Goal: Task Accomplishment & Management: Use online tool/utility

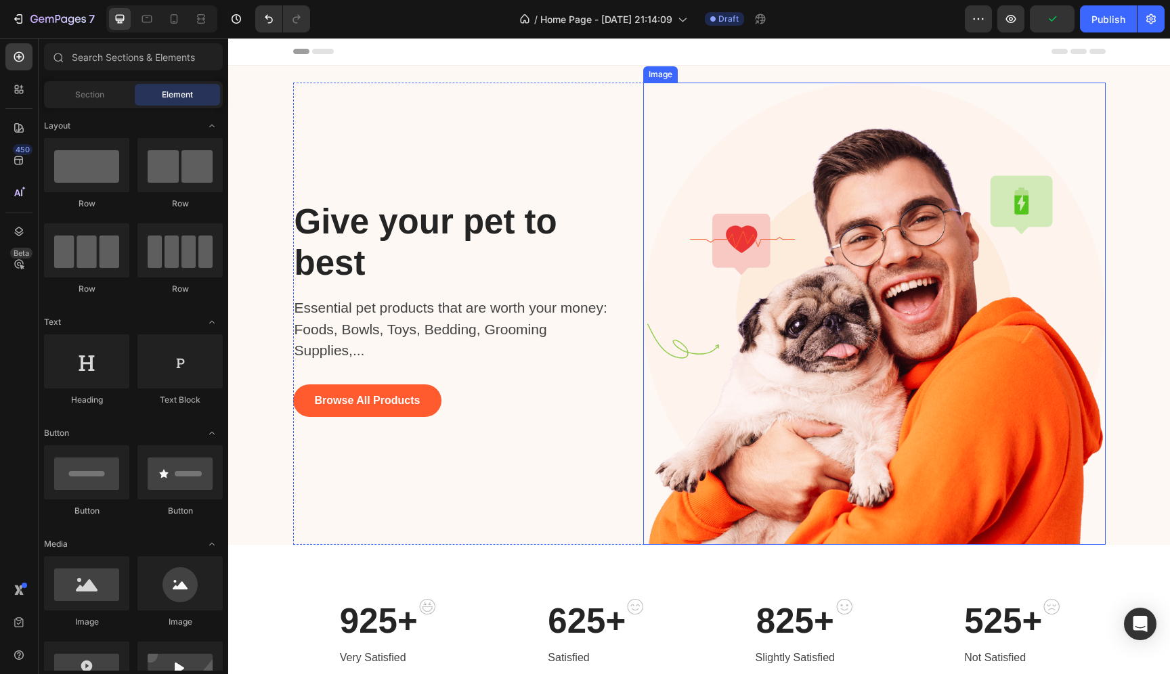
click at [825, 314] on img at bounding box center [874, 314] width 463 height 463
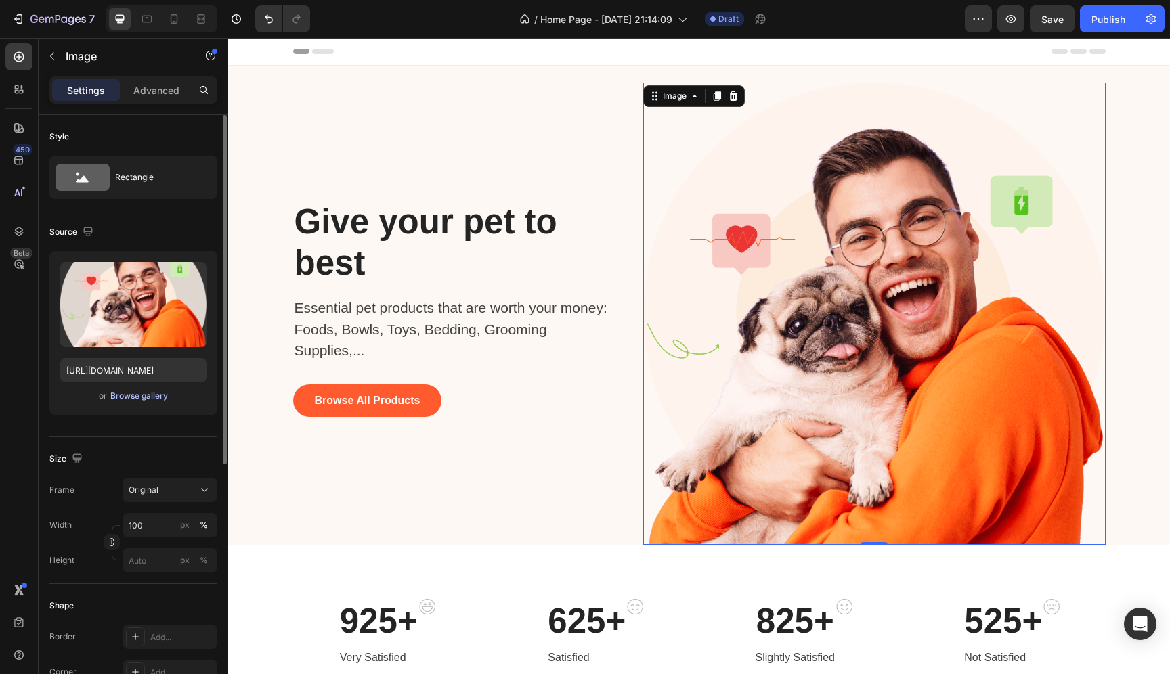
click at [146, 393] on div "Browse gallery" at bounding box center [139, 396] width 58 height 12
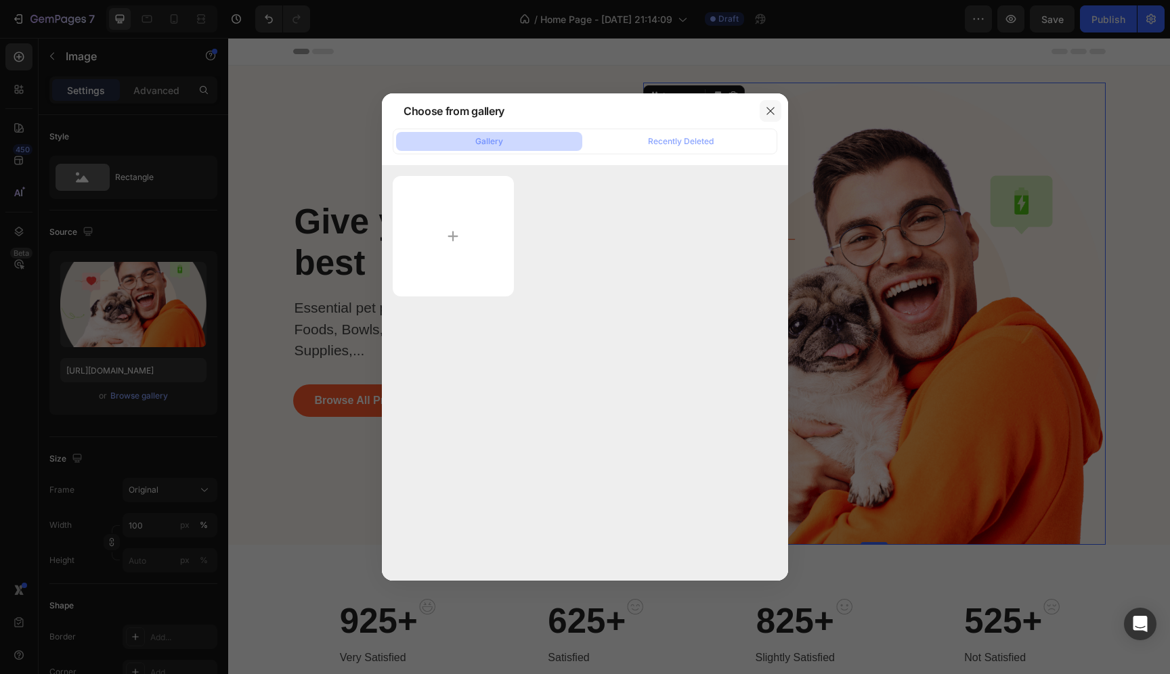
click at [769, 111] on icon "button" at bounding box center [770, 111] width 11 height 11
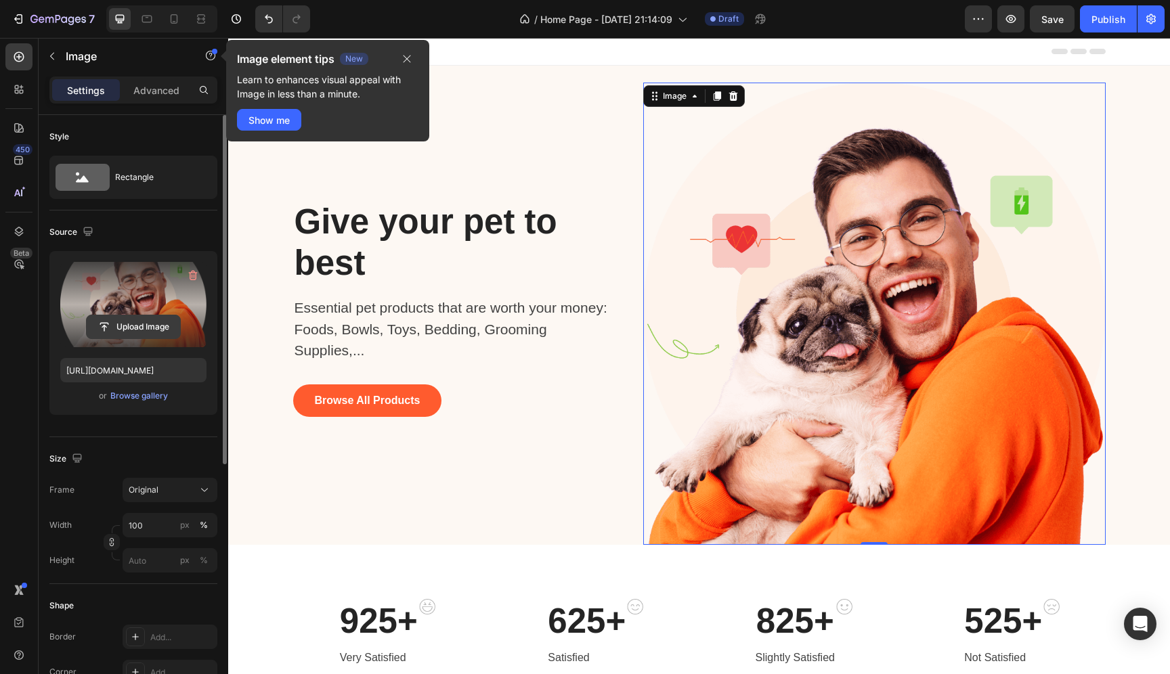
click at [125, 316] on input "file" at bounding box center [133, 327] width 93 height 23
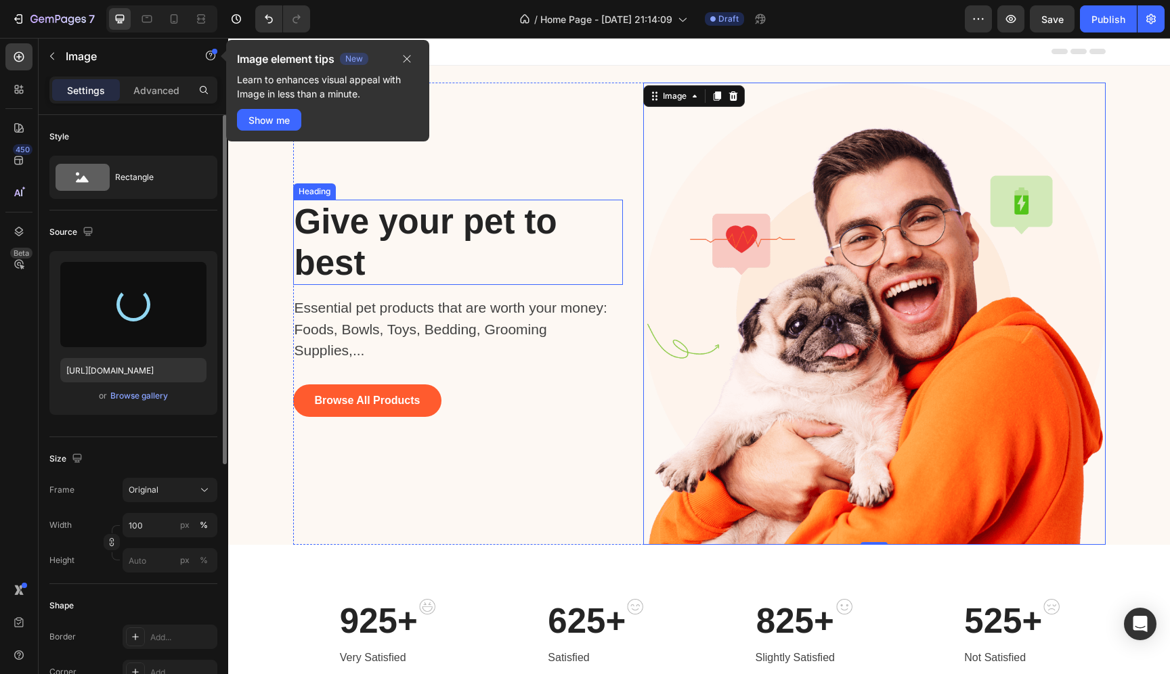
type input "[URL][DOMAIN_NAME]"
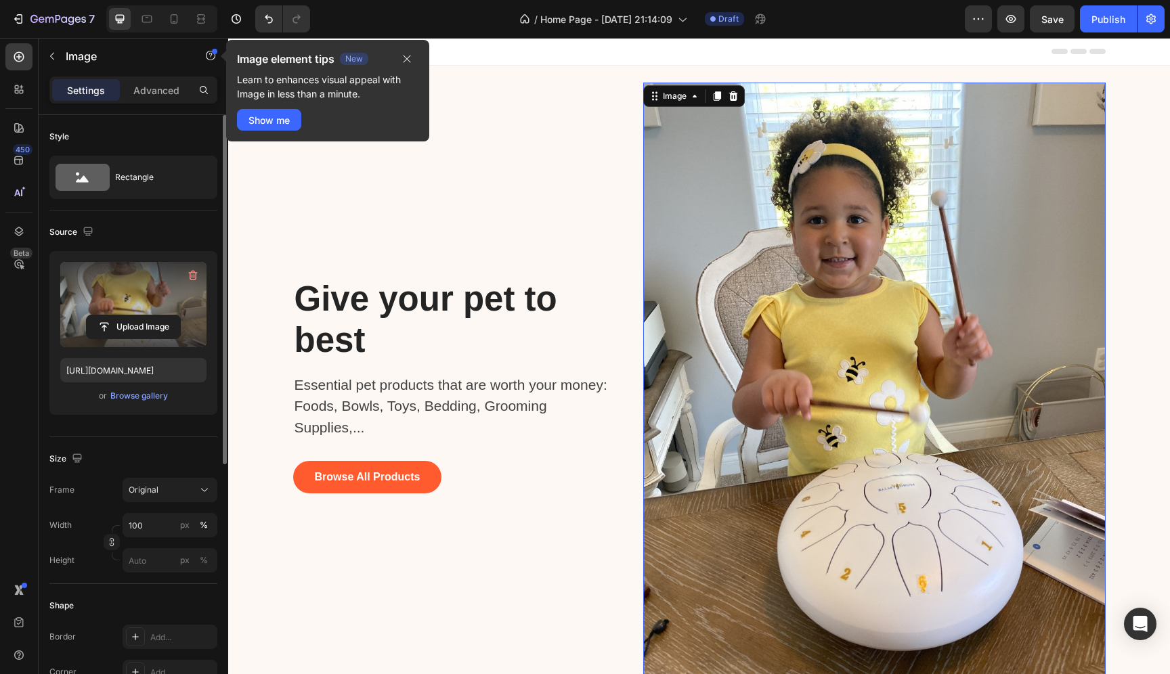
click at [750, 337] on img at bounding box center [874, 391] width 463 height 616
click at [184, 494] on div "Original" at bounding box center [162, 490] width 66 height 12
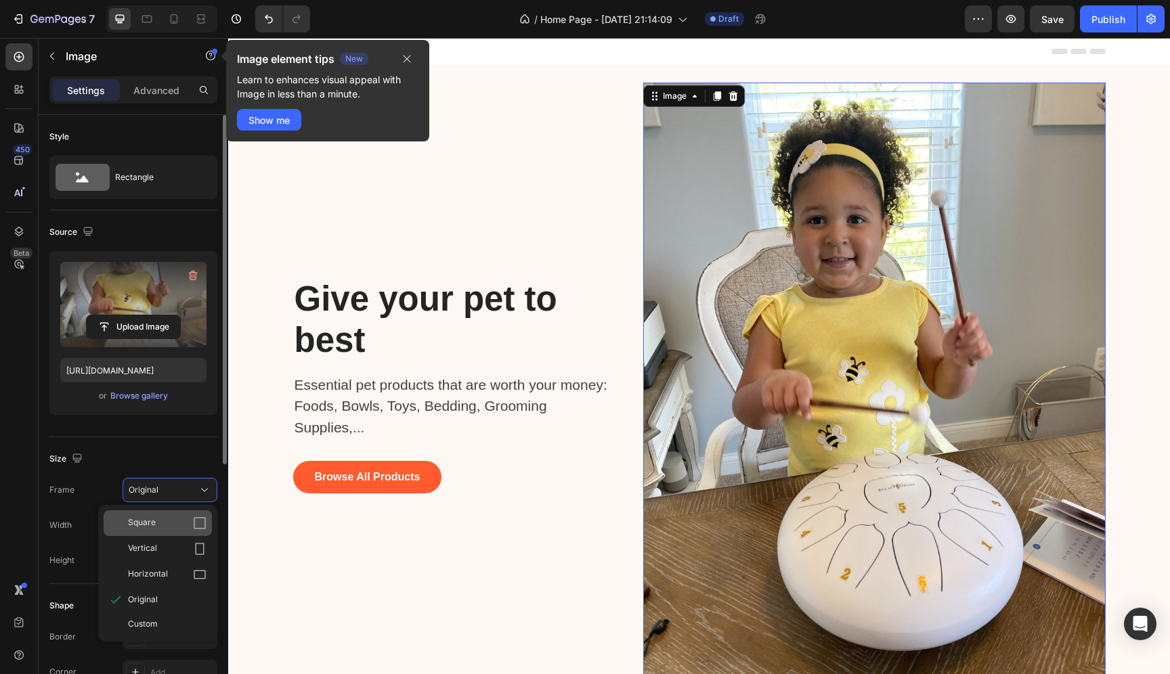
click at [173, 527] on div "Square" at bounding box center [167, 524] width 79 height 14
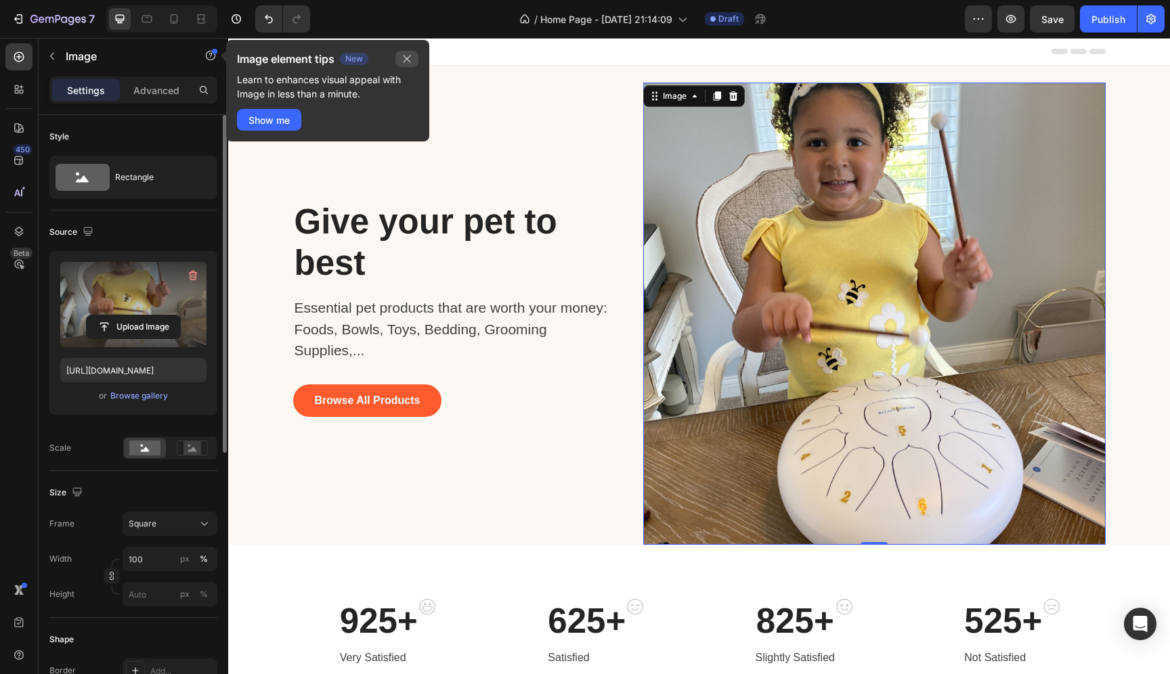
click at [402, 62] on icon "button" at bounding box center [407, 58] width 11 height 11
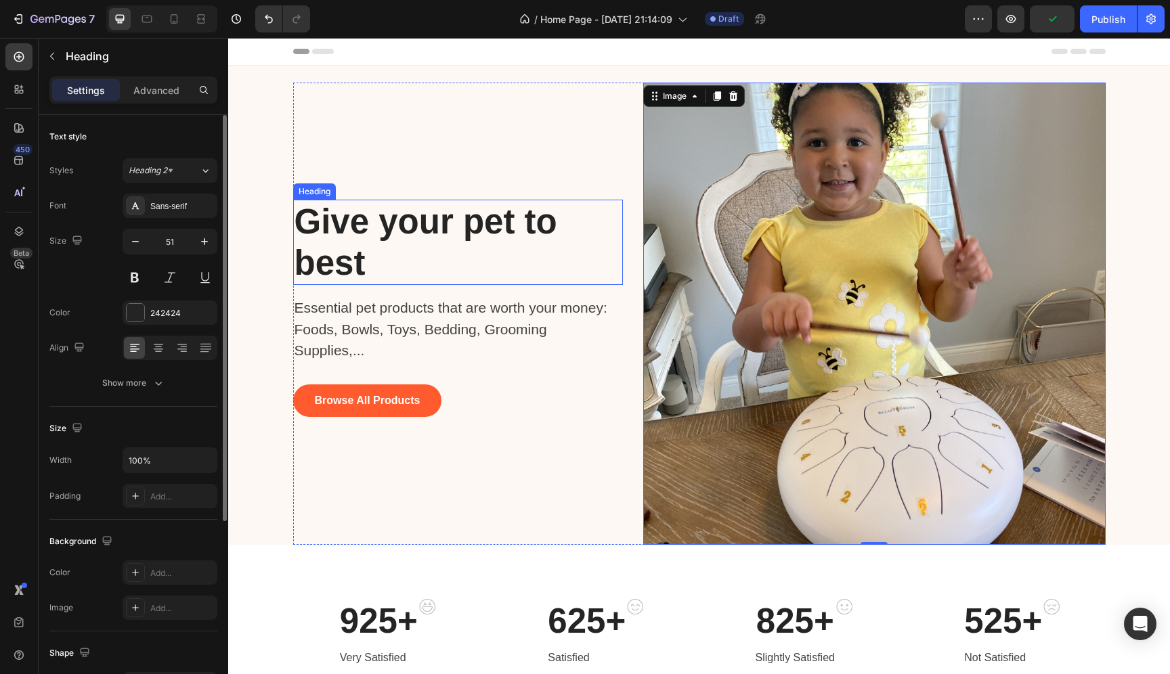
click at [338, 245] on p "Give your pet to best" at bounding box center [428, 242] width 267 height 83
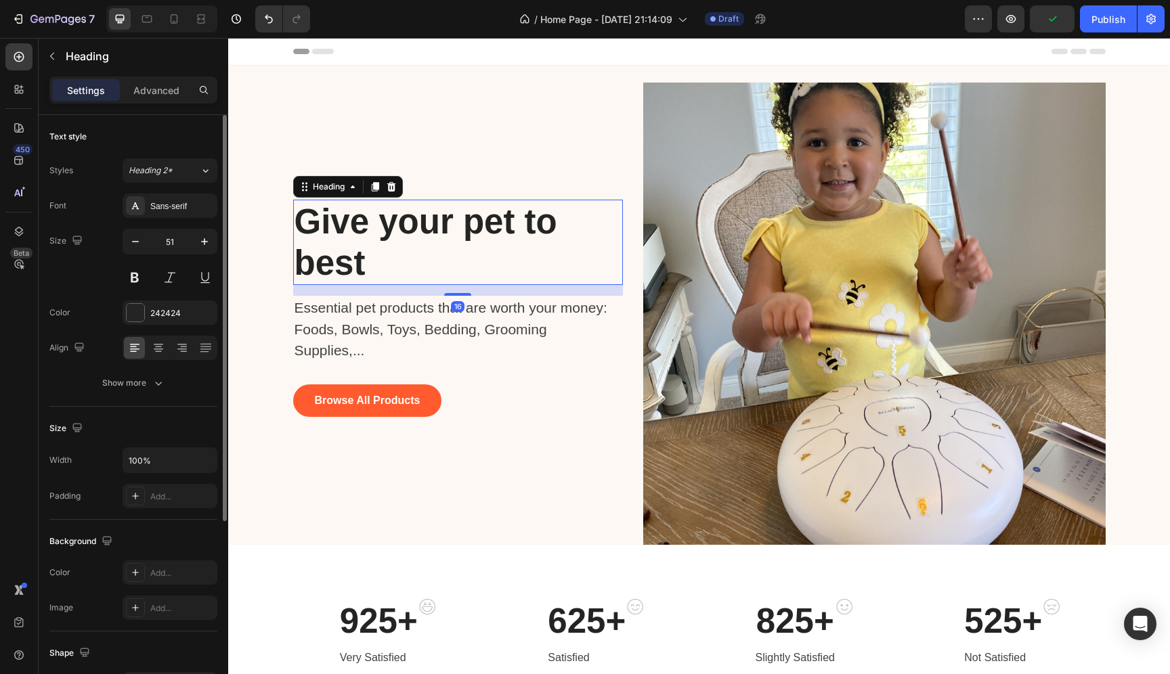
click at [338, 245] on p "Give your pet to best" at bounding box center [428, 242] width 267 height 83
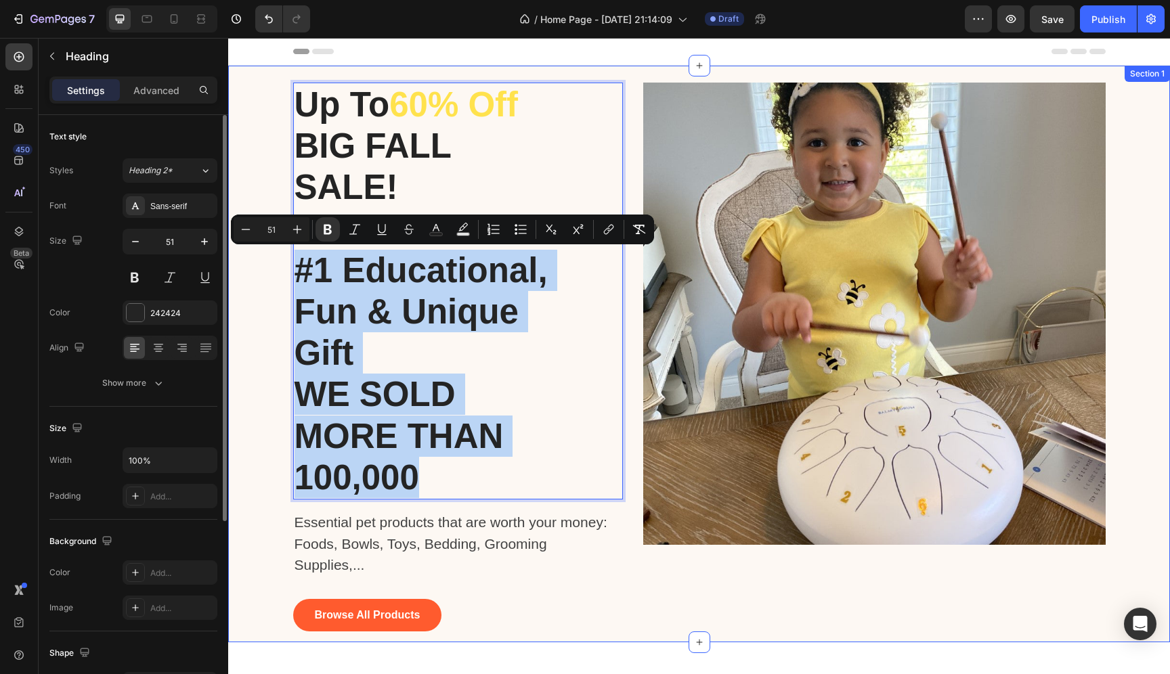
drag, startPoint x: 419, startPoint y: 479, endPoint x: 292, endPoint y: 284, distance: 232.0
click at [292, 284] on div "Up To 60% Off BIG FALL SALE! THE ULTIMATE #1 Educational, Fun & Unique Gift WE …" at bounding box center [699, 363] width 922 height 560
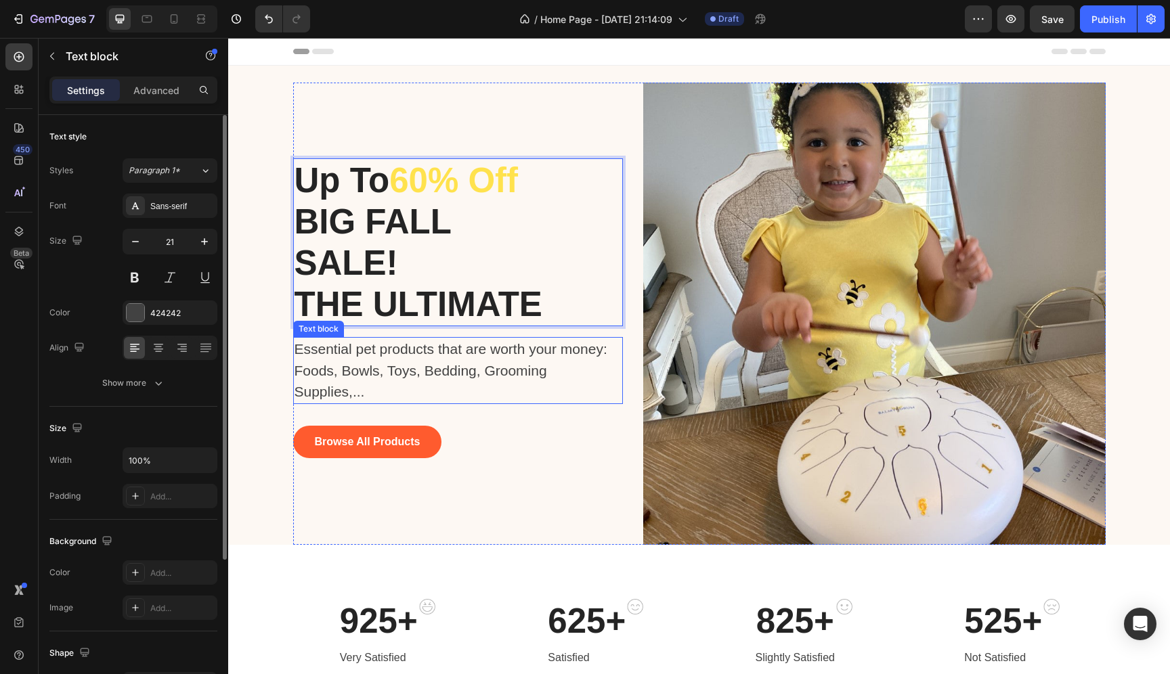
click at [351, 390] on p "Essential pet products that are worth your money: Foods, Bowls, Toys, Bedding, …" at bounding box center [452, 371] width 314 height 64
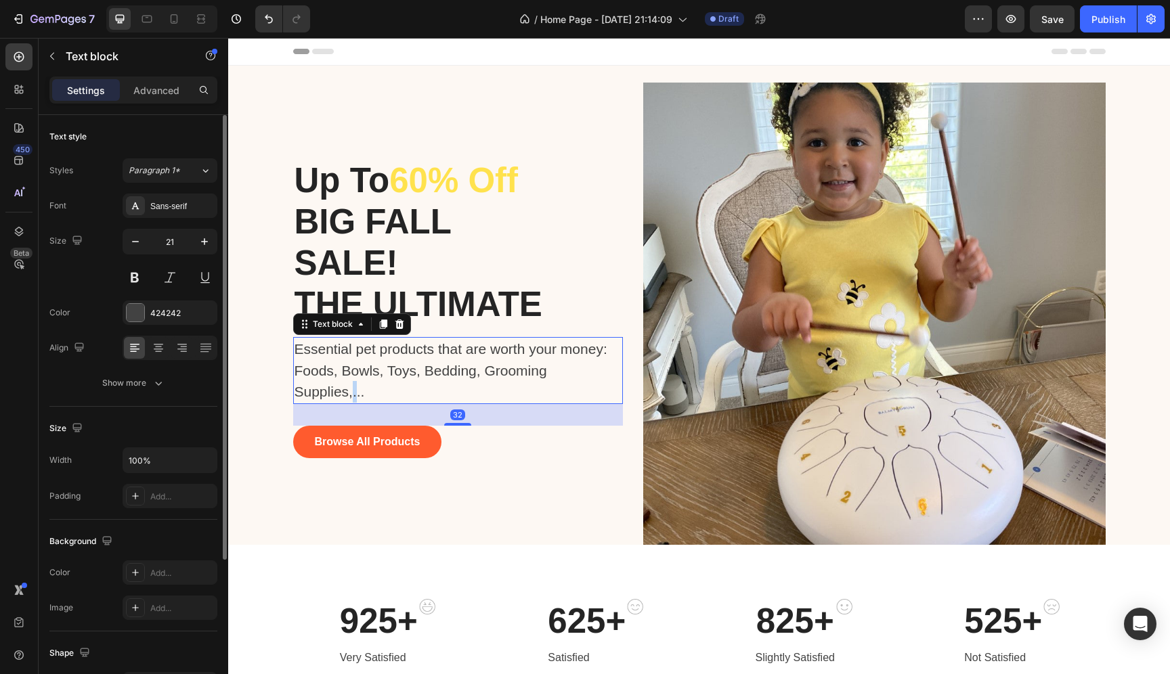
click at [351, 390] on p "Essential pet products that are worth your money: Foods, Bowls, Toys, Bedding, …" at bounding box center [452, 371] width 314 height 64
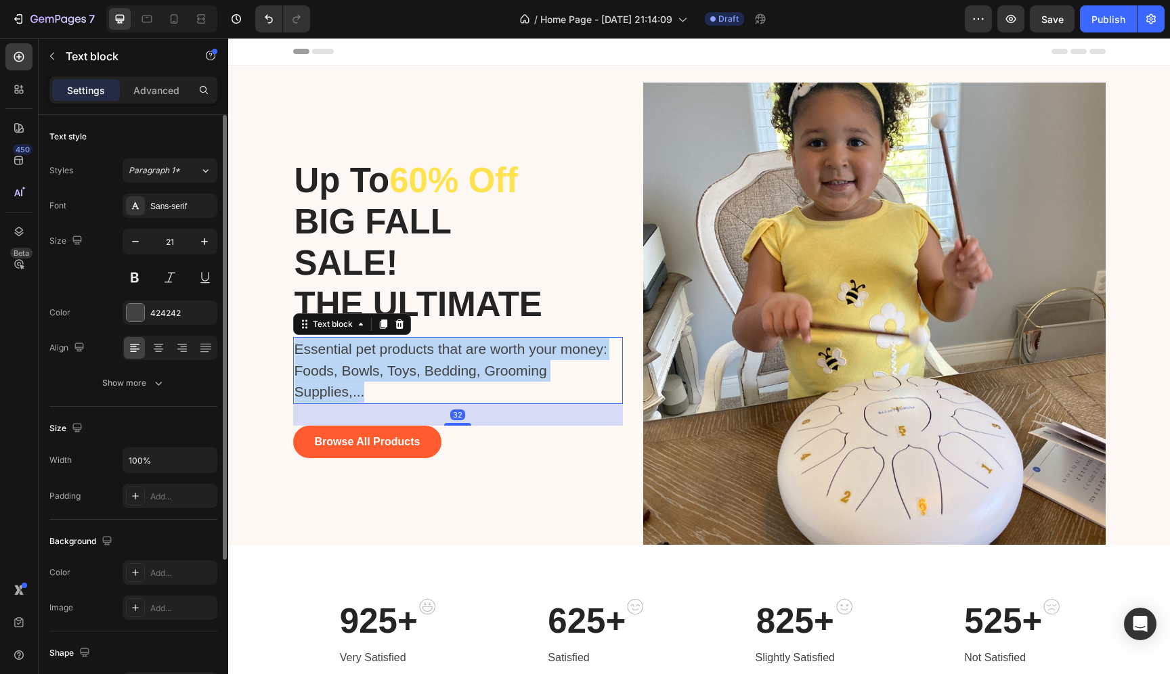
click at [351, 390] on p "Essential pet products that are worth your money: Foods, Bowls, Toys, Bedding, …" at bounding box center [452, 371] width 314 height 64
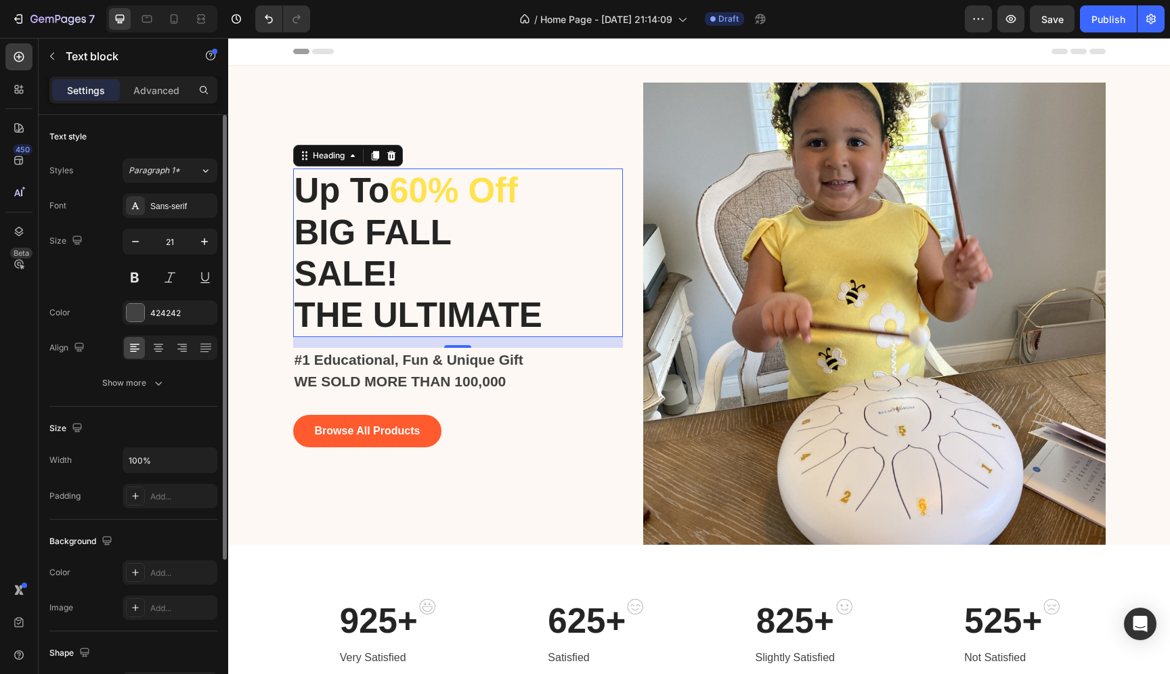
click at [481, 244] on p "⁠⁠⁠⁠⁠⁠⁠ Up To 60% Off BIG FALL SALE! THE ULTIMATE" at bounding box center [428, 253] width 267 height 166
click at [416, 368] on p "#1 Educational, Fun & Unique Gift" at bounding box center [452, 360] width 314 height 22
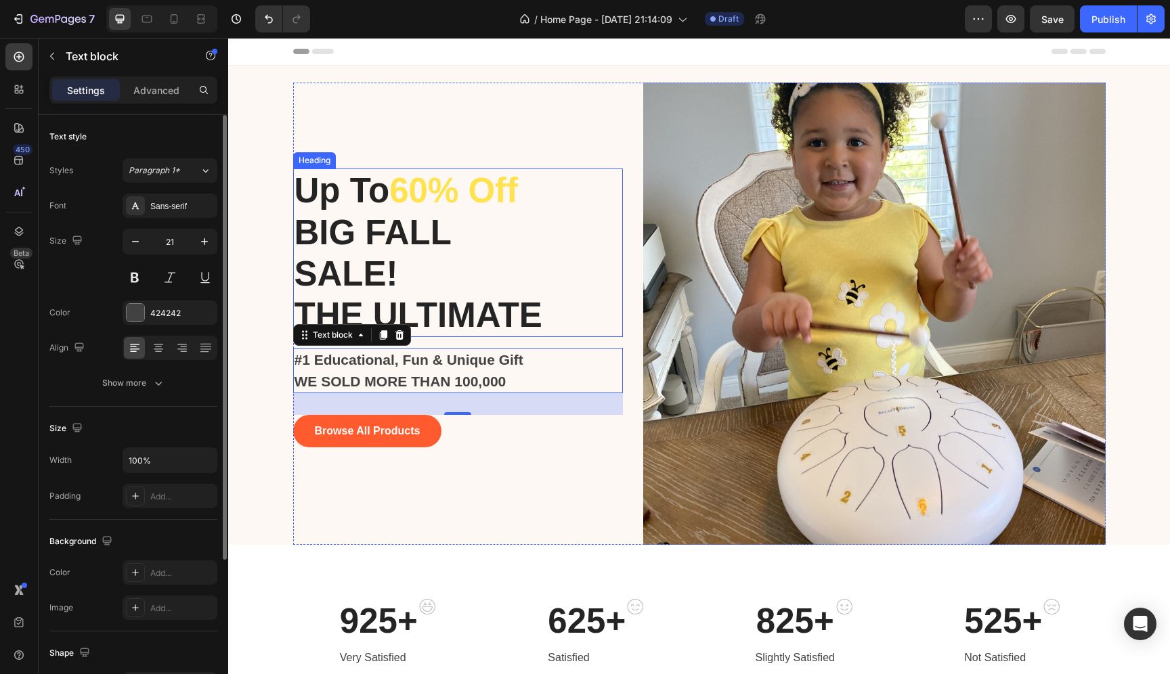
click at [355, 262] on strong "BIG FALL SALE!" at bounding box center [373, 253] width 156 height 80
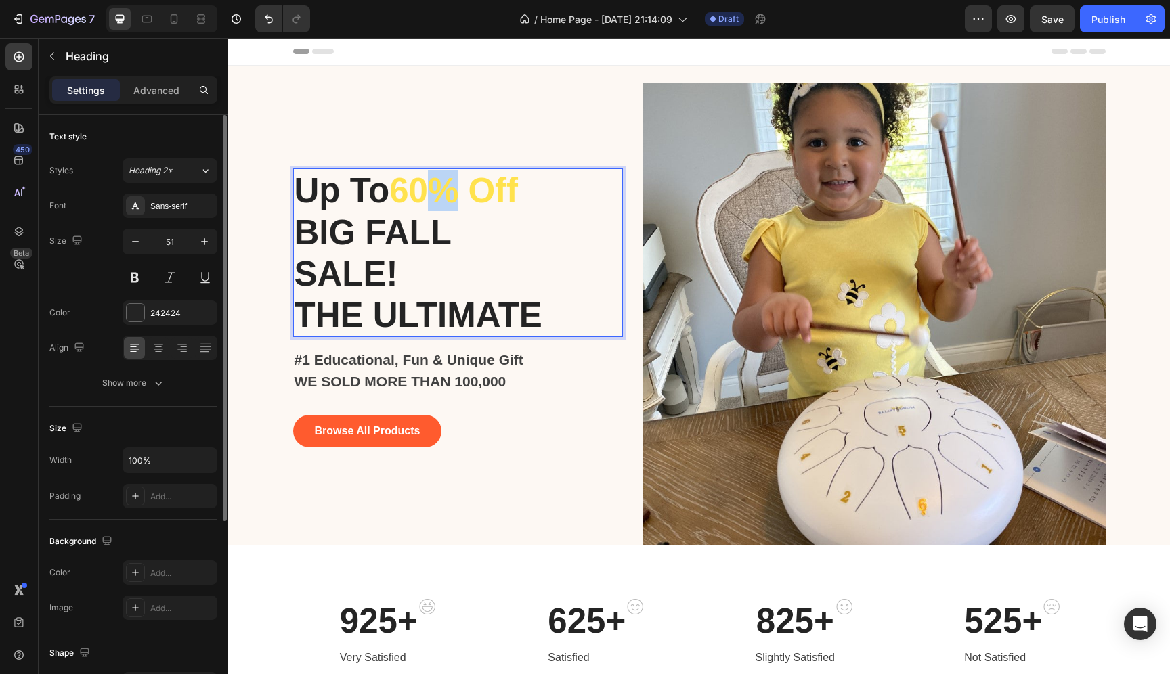
click at [429, 184] on strong "60% Off" at bounding box center [453, 190] width 129 height 39
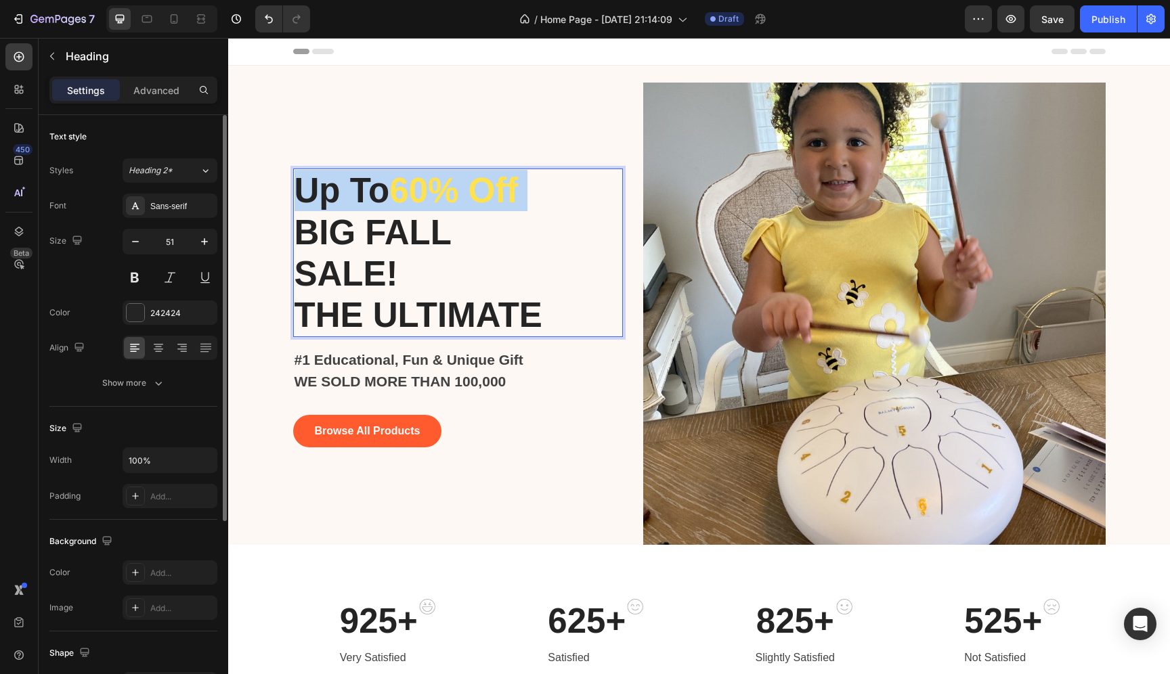
click at [429, 184] on strong "60% Off" at bounding box center [453, 190] width 129 height 39
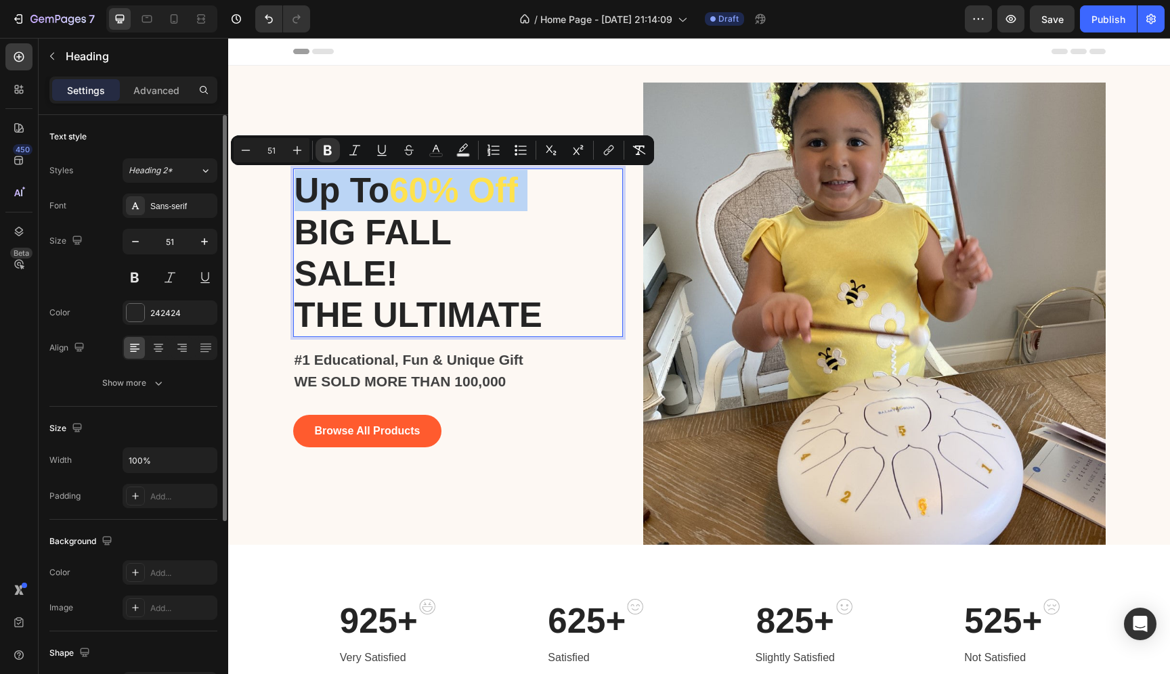
click at [424, 187] on strong "60% Off" at bounding box center [453, 190] width 129 height 39
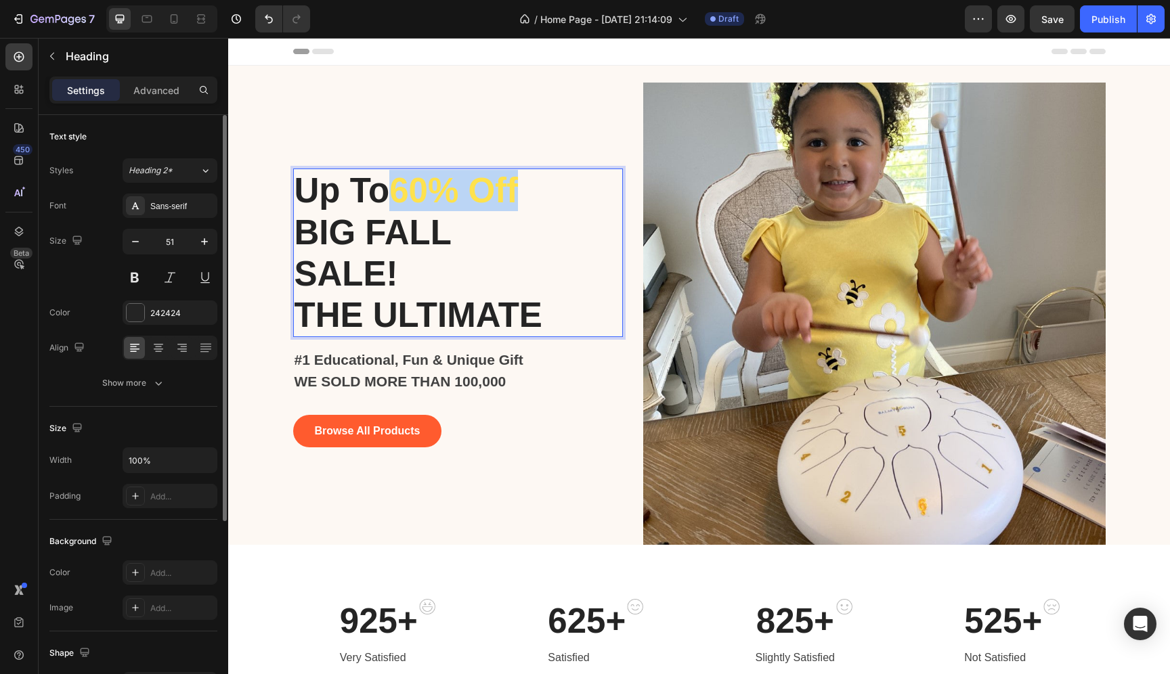
drag, startPoint x: 406, startPoint y: 188, endPoint x: 523, endPoint y: 196, distance: 117.4
click at [518, 196] on strong "60% Off" at bounding box center [453, 190] width 129 height 39
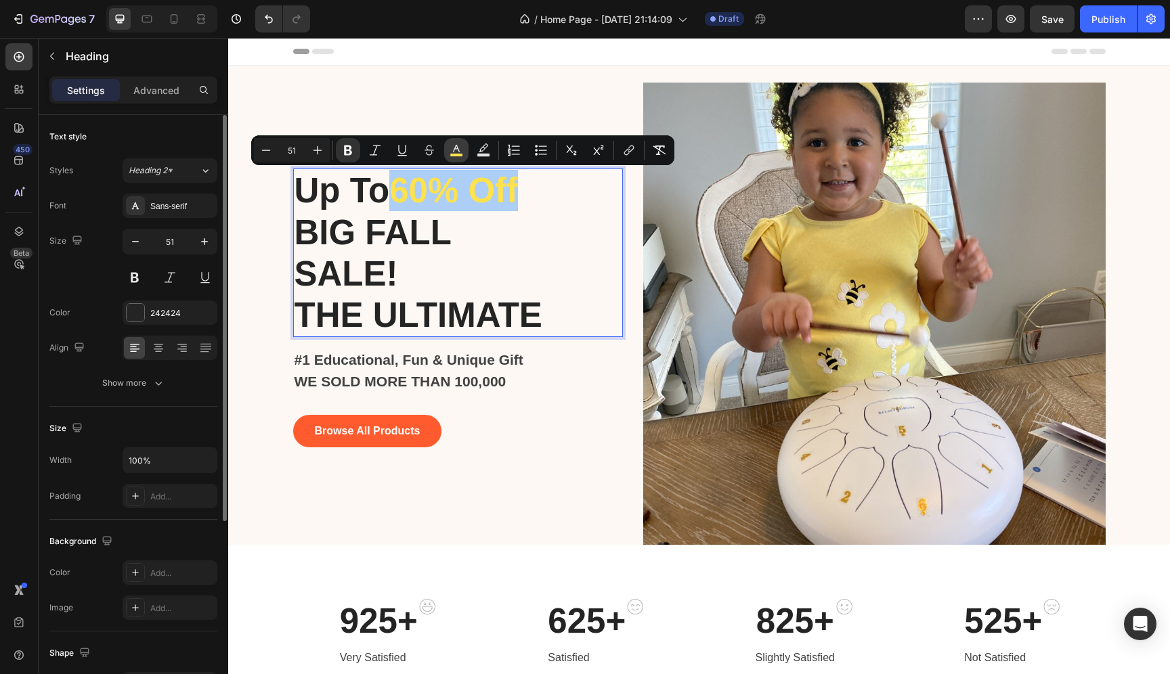
click at [454, 147] on icon "Editor contextual toolbar" at bounding box center [457, 151] width 14 height 14
type input "FFE24D"
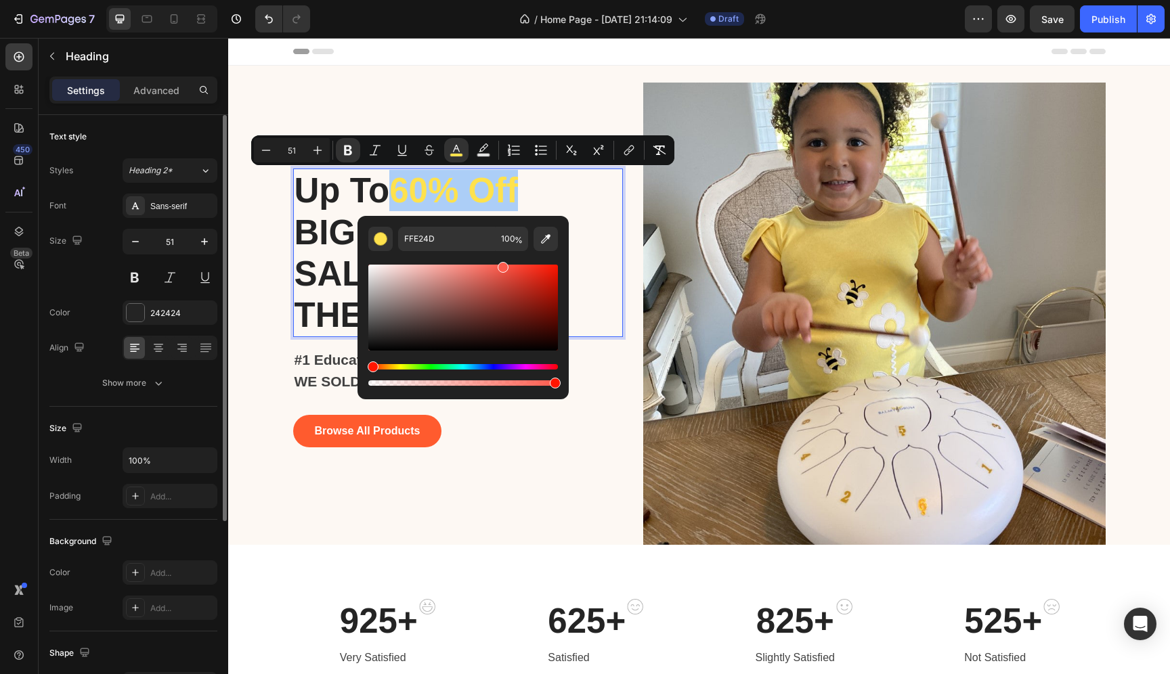
drag, startPoint x: 394, startPoint y: 366, endPoint x: 370, endPoint y: 364, distance: 24.5
click at [370, 364] on div "Hue" at bounding box center [373, 367] width 11 height 11
click at [546, 287] on div "Editor contextual toolbar" at bounding box center [463, 308] width 190 height 86
type input "BA150D"
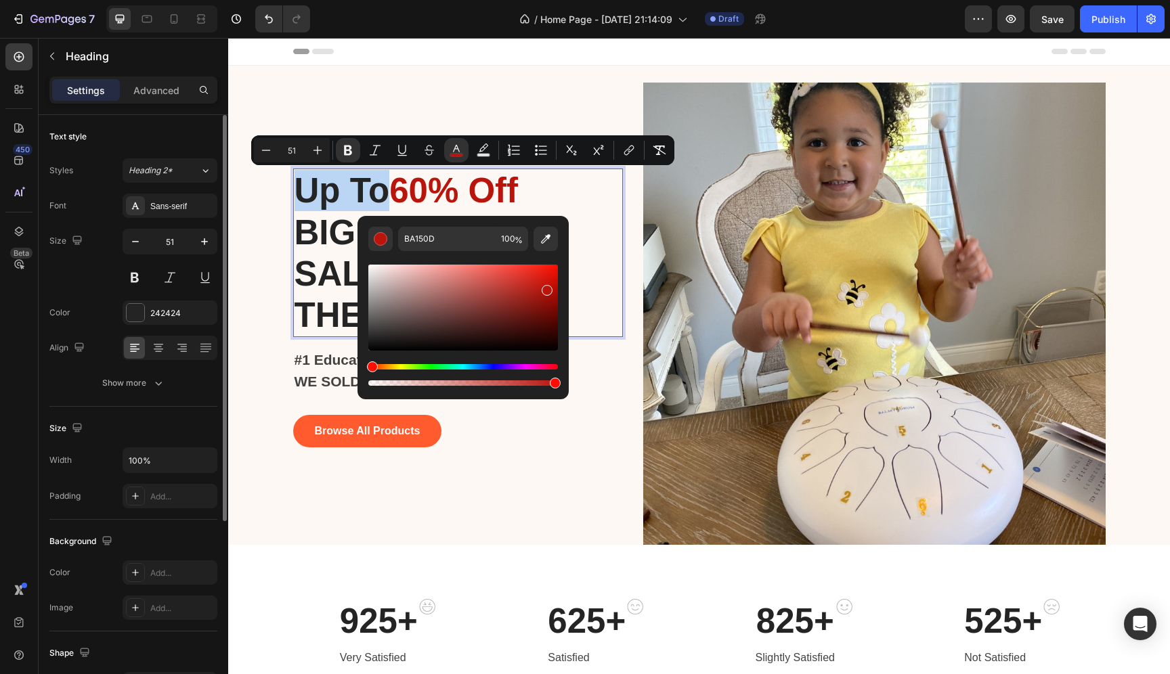
click at [614, 230] on div "Up To 60% Off BIG FALL SALE! THE ULTIMATE Heading 16" at bounding box center [458, 253] width 330 height 169
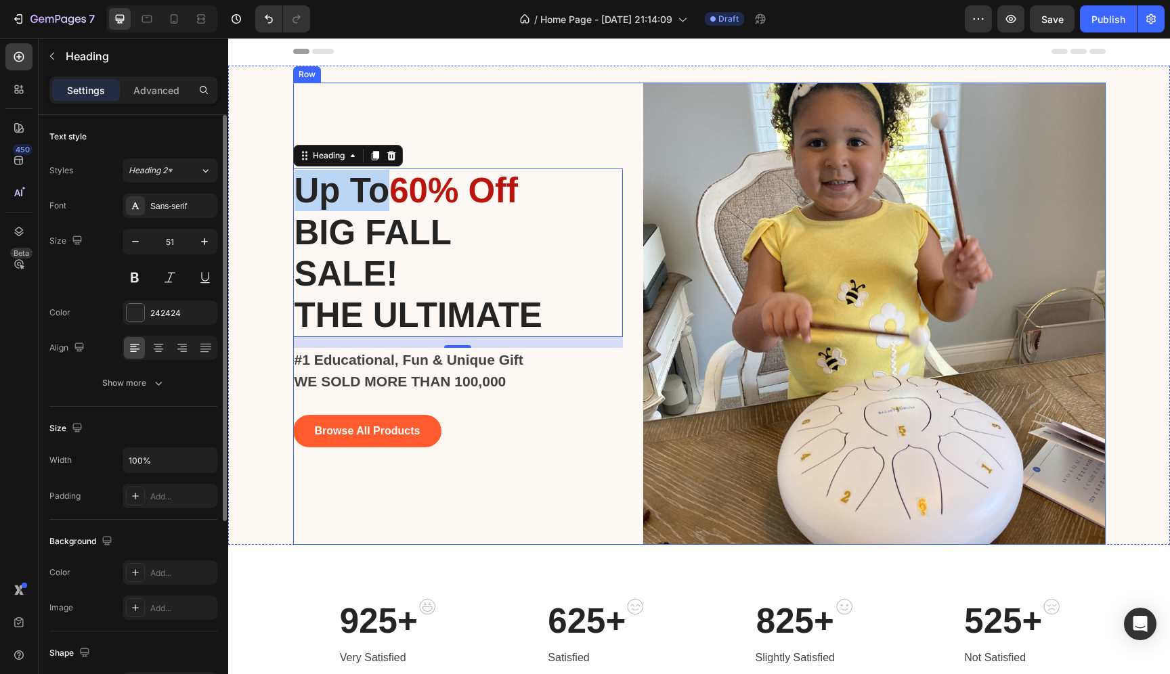
click at [600, 118] on div "Up To 60% Off BIG FALL SALE! THE ULTIMATE Heading 16 #1 Educational, Fun & Uniq…" at bounding box center [458, 314] width 330 height 463
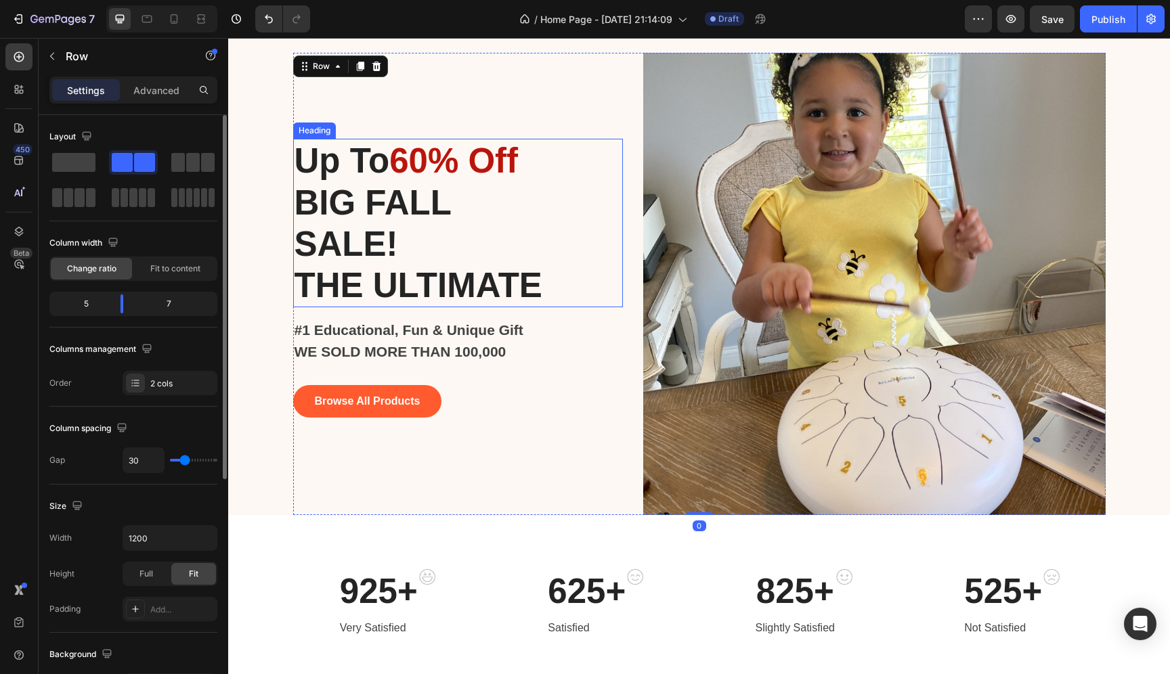
scroll to position [32, 0]
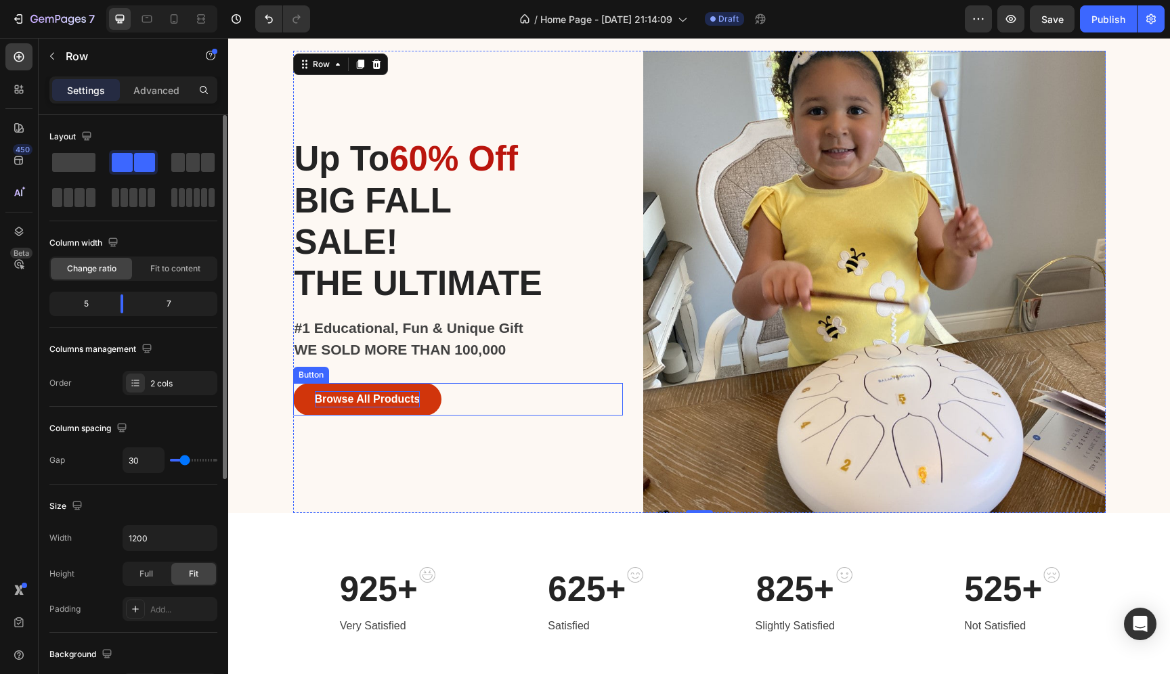
click at [391, 407] on div "Browse All Products" at bounding box center [368, 399] width 106 height 16
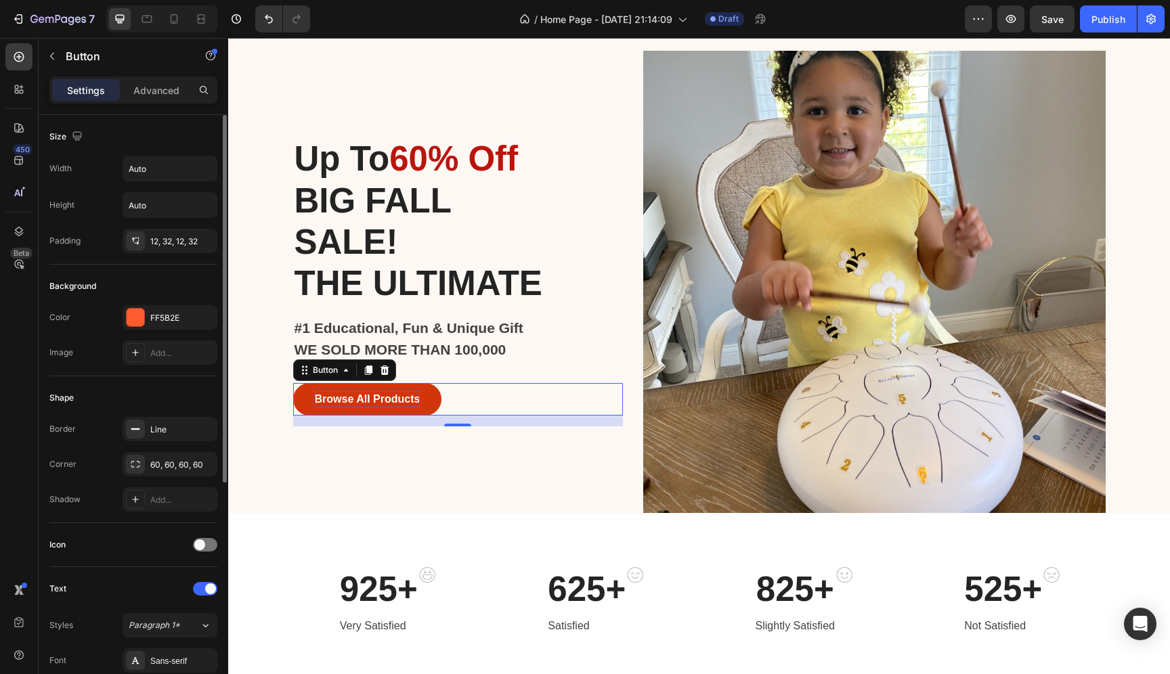
click at [337, 398] on div "Browse All Products" at bounding box center [368, 399] width 106 height 16
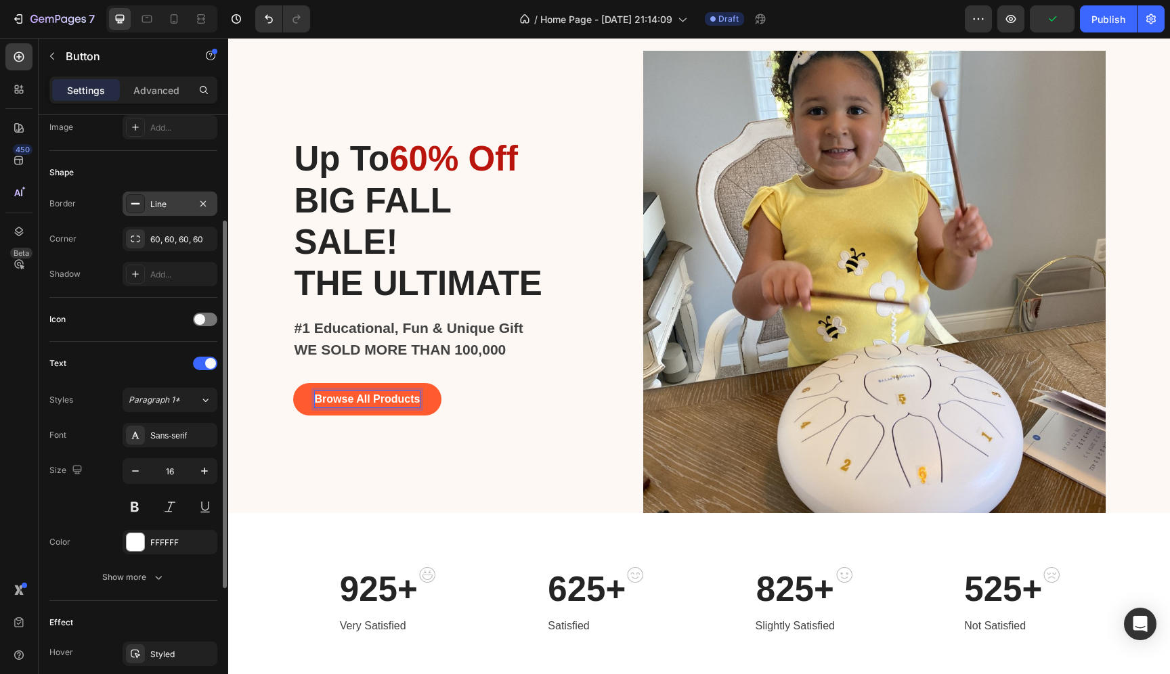
scroll to position [0, 0]
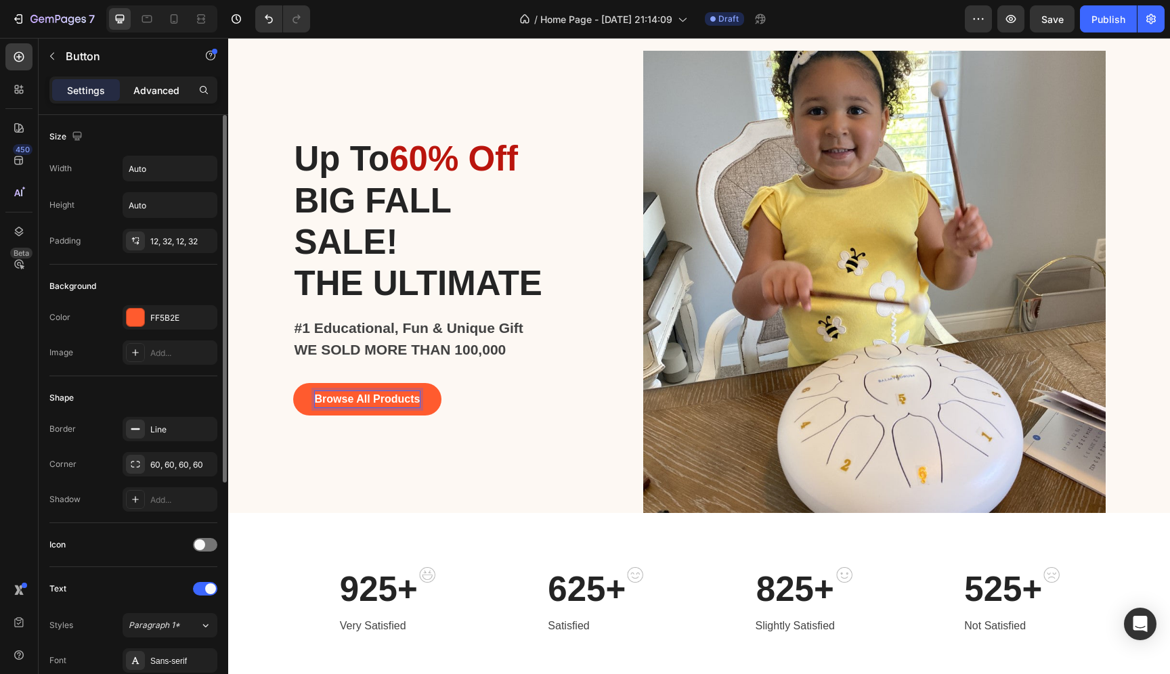
click at [165, 100] on div "Advanced" at bounding box center [157, 90] width 68 height 22
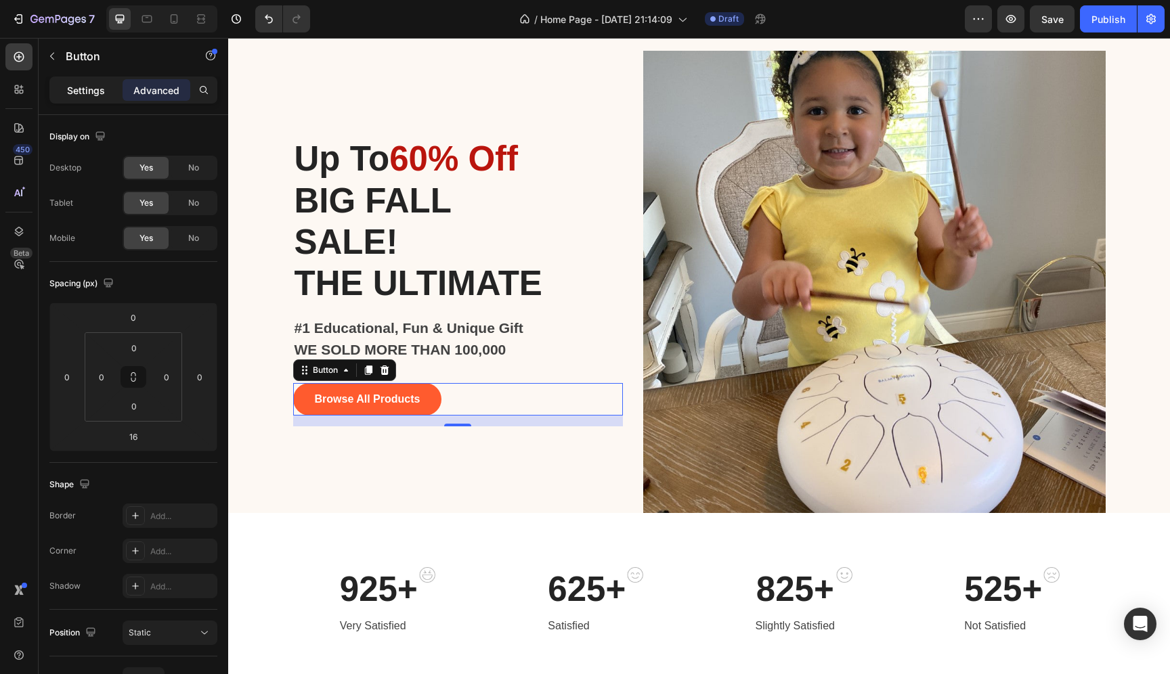
click at [81, 87] on p "Settings" at bounding box center [86, 90] width 38 height 14
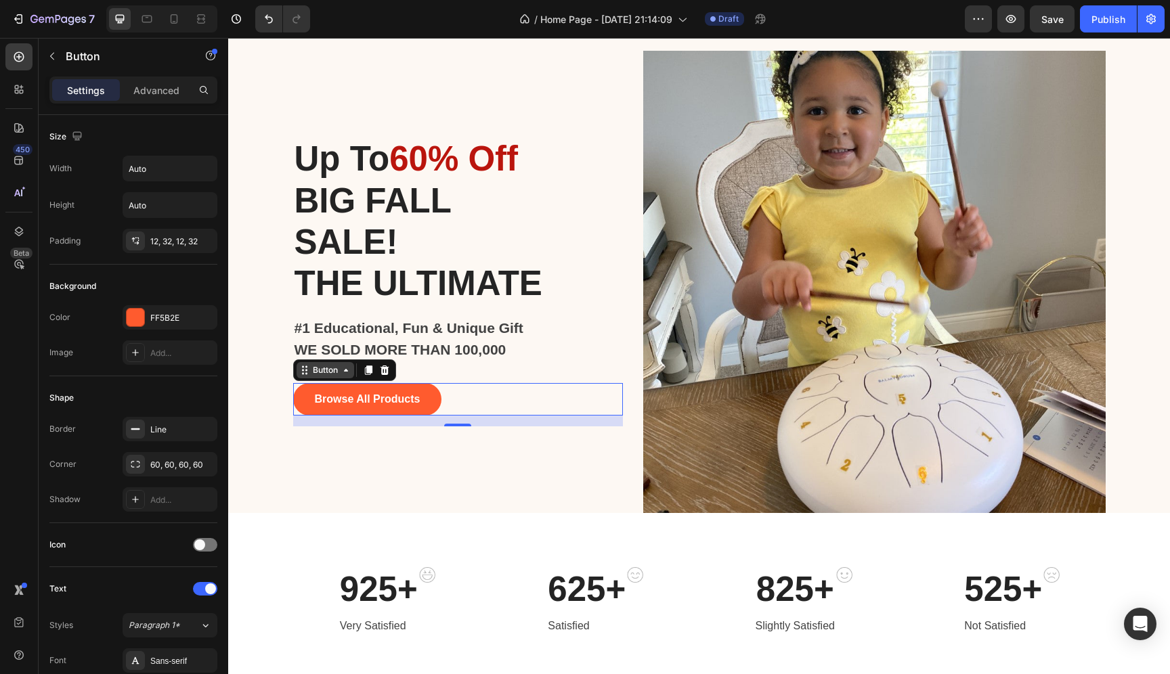
click at [320, 376] on div "Button" at bounding box center [325, 370] width 30 height 12
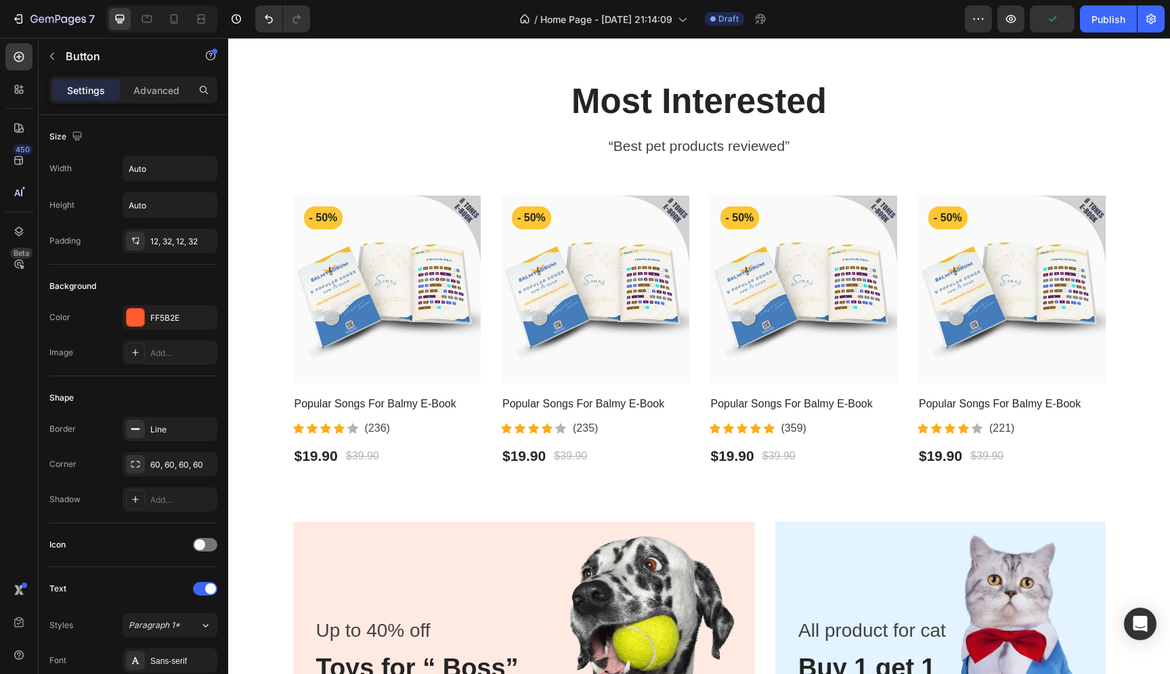
scroll to position [654, 0]
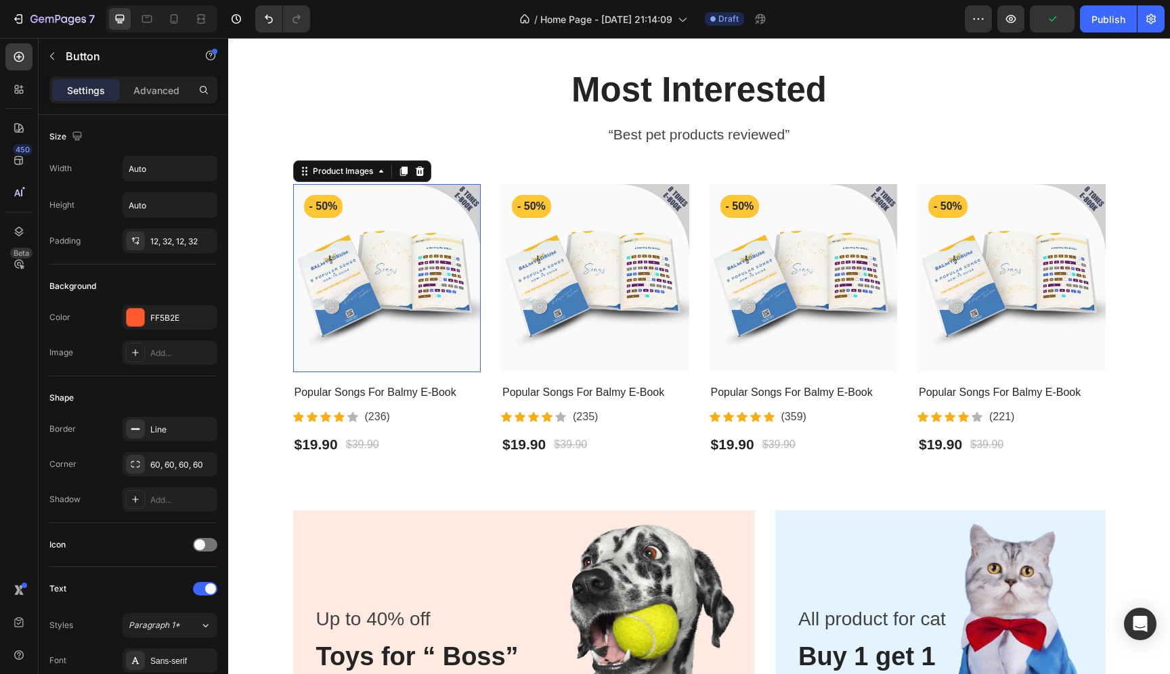
click at [433, 315] on img at bounding box center [387, 278] width 188 height 188
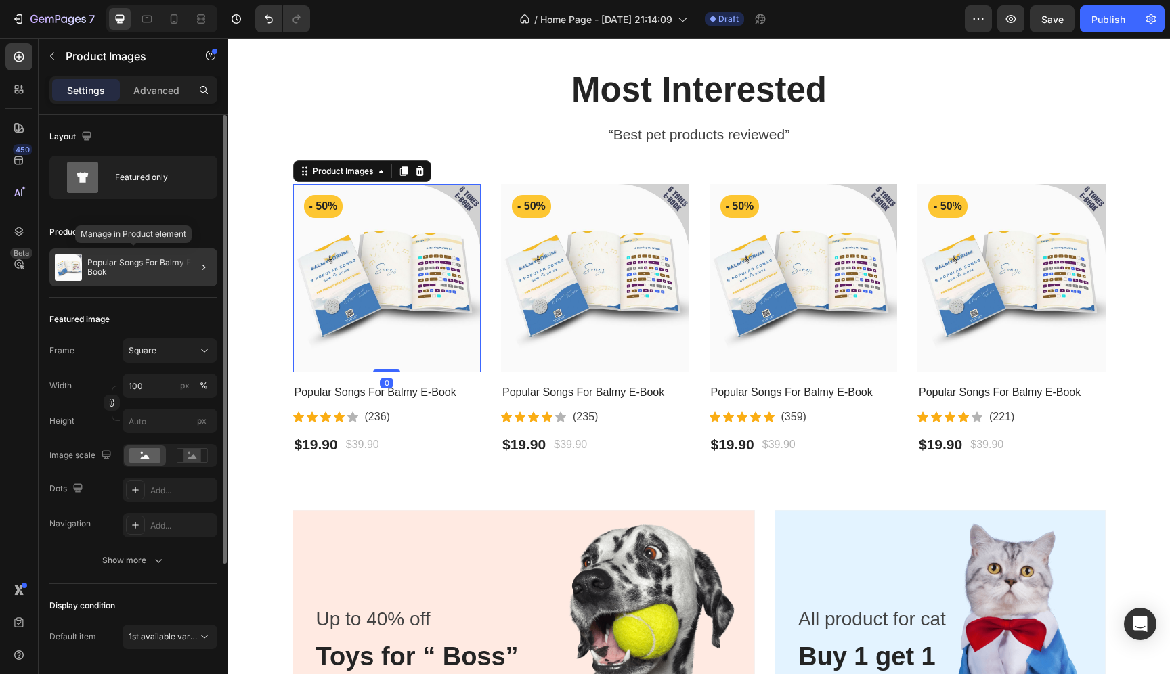
click at [164, 274] on p "Popular Songs For Balmy E-Book" at bounding box center [149, 267] width 125 height 19
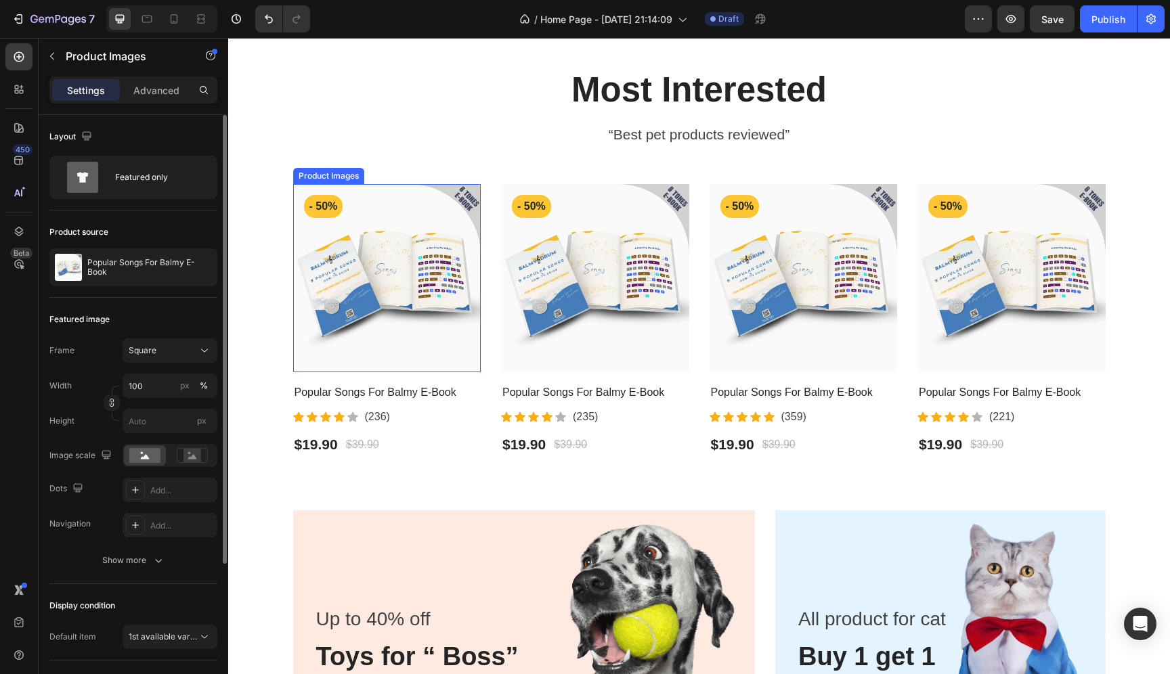
click at [409, 265] on img at bounding box center [387, 278] width 188 height 188
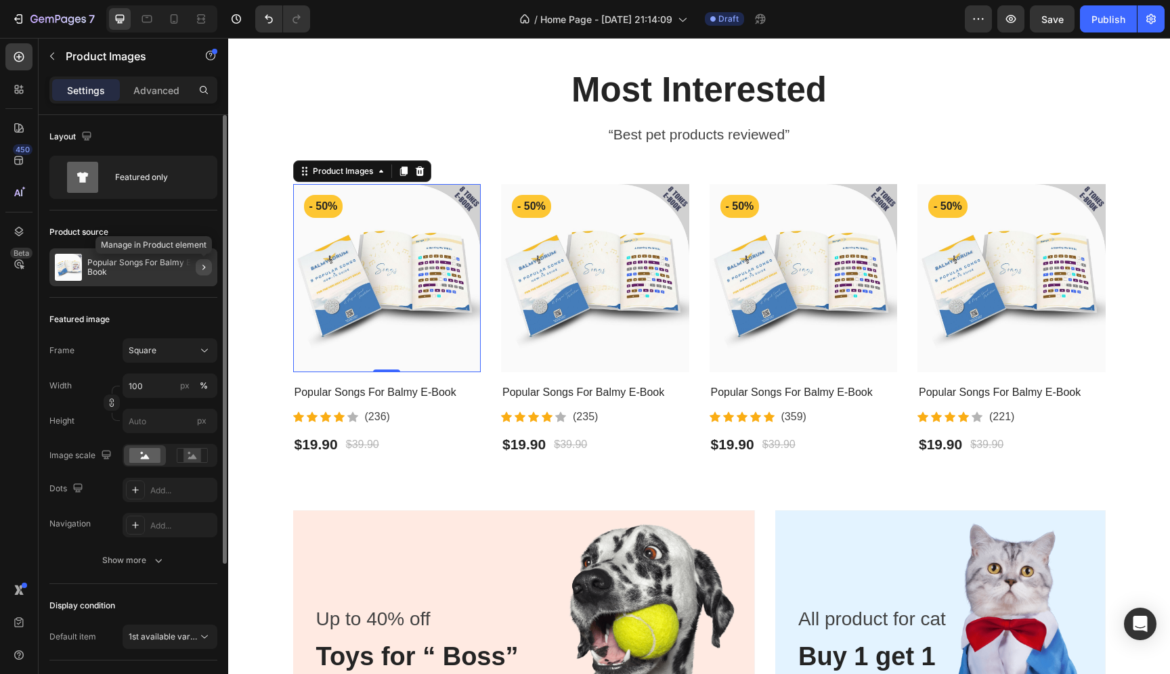
click at [207, 274] on button "button" at bounding box center [204, 267] width 16 height 16
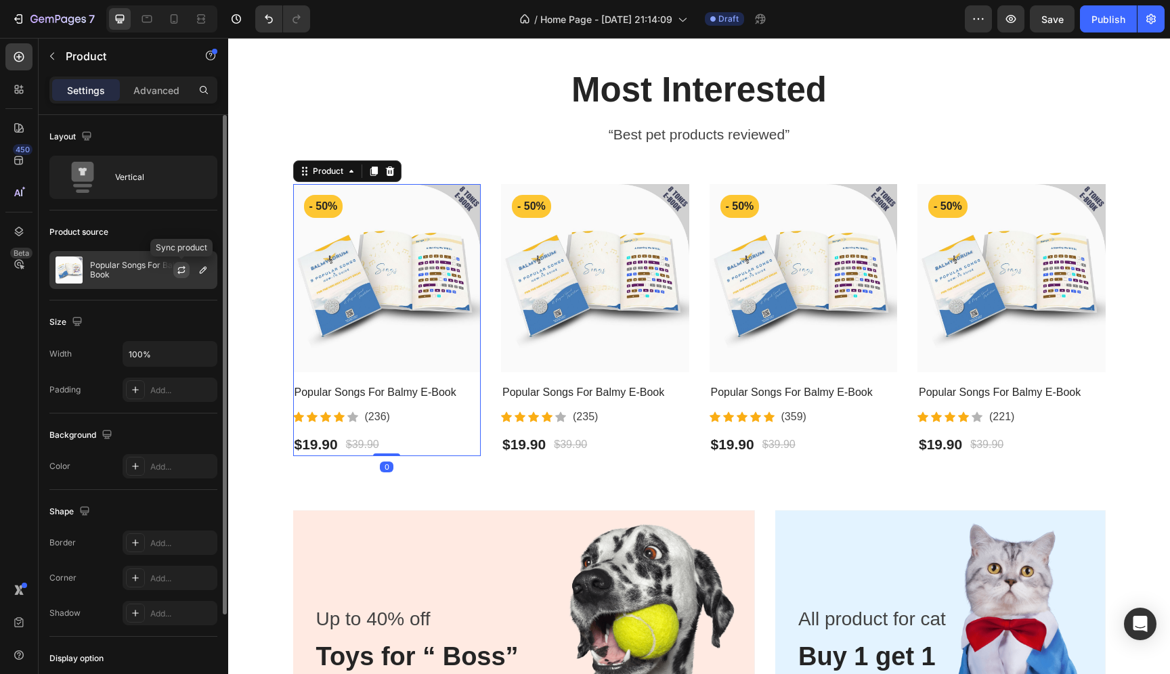
click at [179, 271] on icon "button" at bounding box center [181, 270] width 11 height 11
click at [200, 272] on icon "button" at bounding box center [203, 270] width 7 height 7
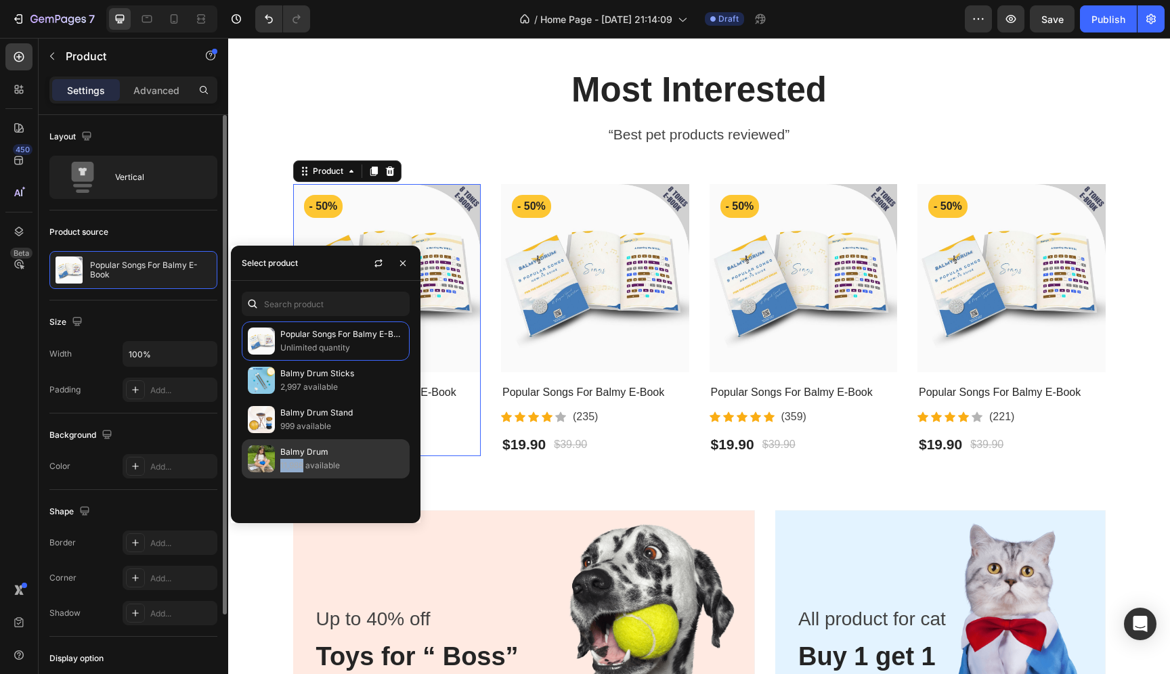
click at [293, 462] on p "11,988 available" at bounding box center [341, 466] width 123 height 14
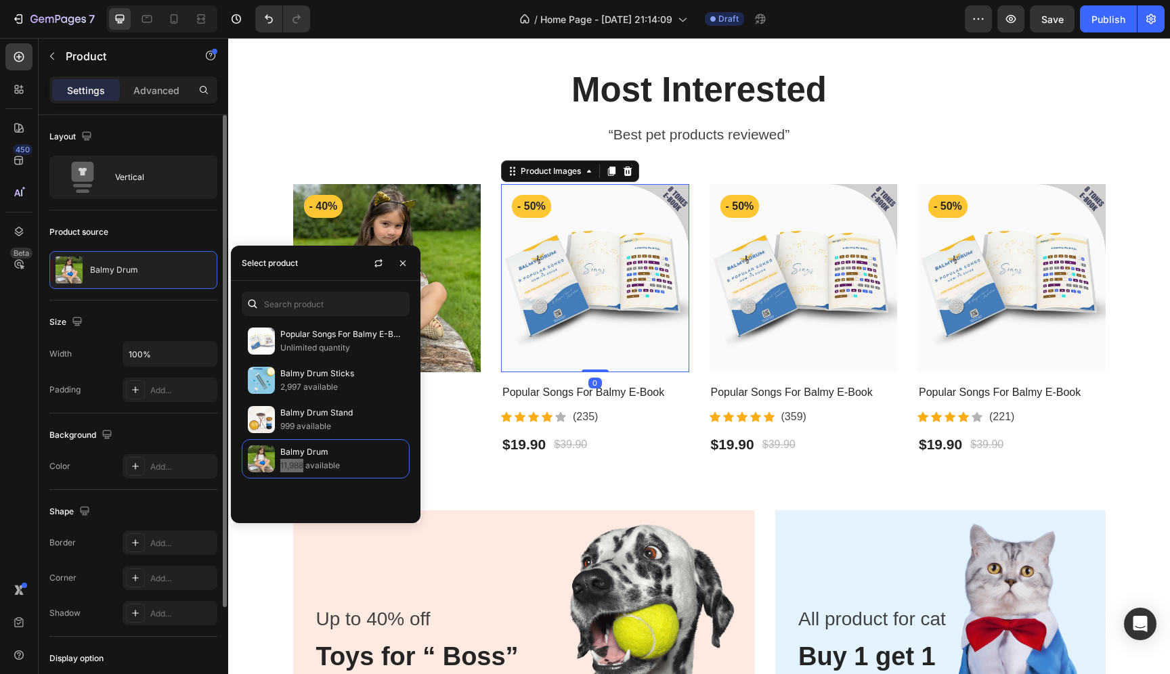
click at [543, 324] on img at bounding box center [595, 278] width 188 height 188
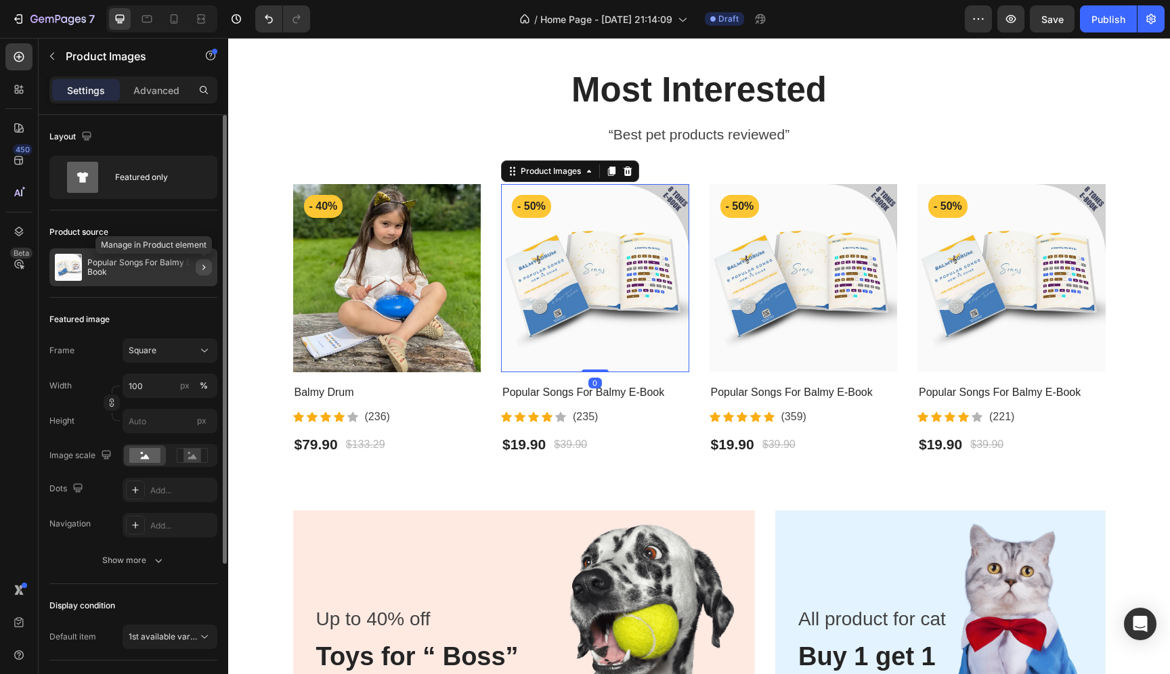
click at [209, 267] on icon "button" at bounding box center [203, 267] width 11 height 11
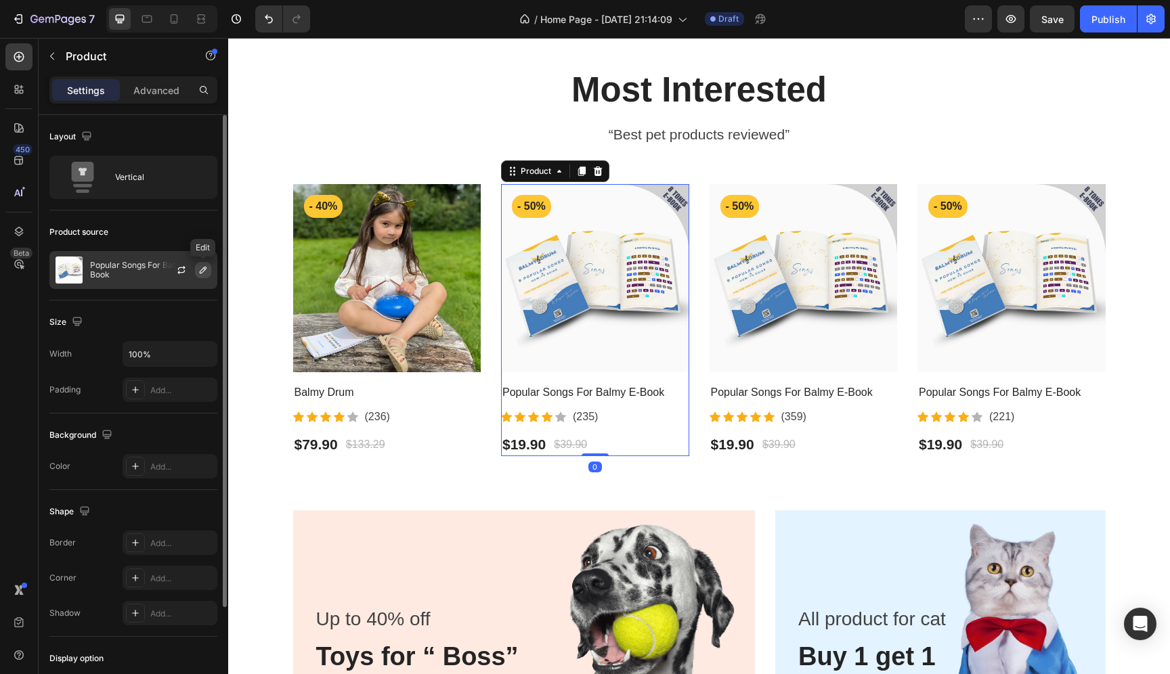
click at [205, 270] on icon "button" at bounding box center [203, 270] width 7 height 7
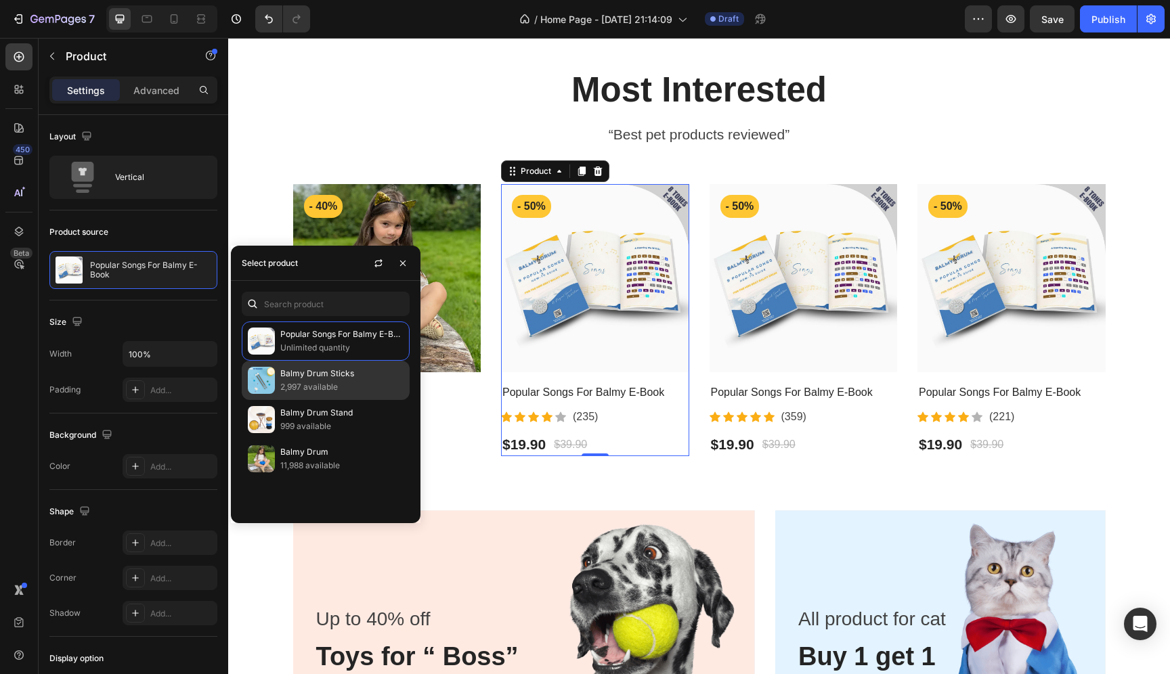
click at [303, 391] on p "2,997 available" at bounding box center [341, 388] width 123 height 14
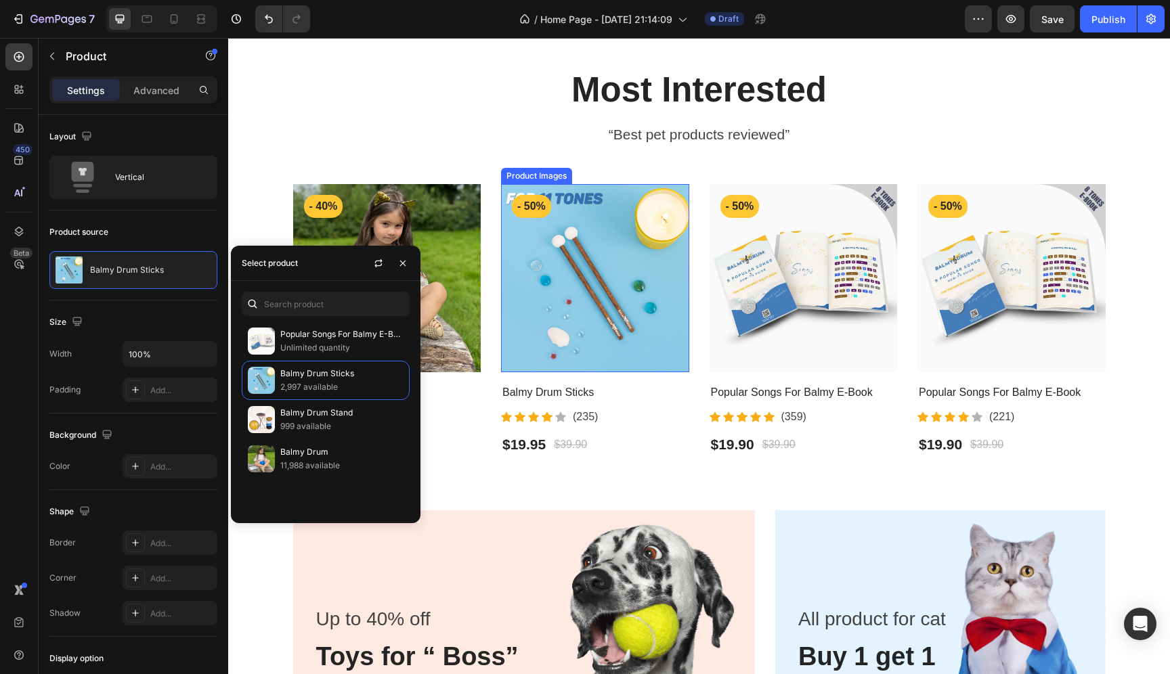
click at [787, 320] on img at bounding box center [804, 278] width 188 height 188
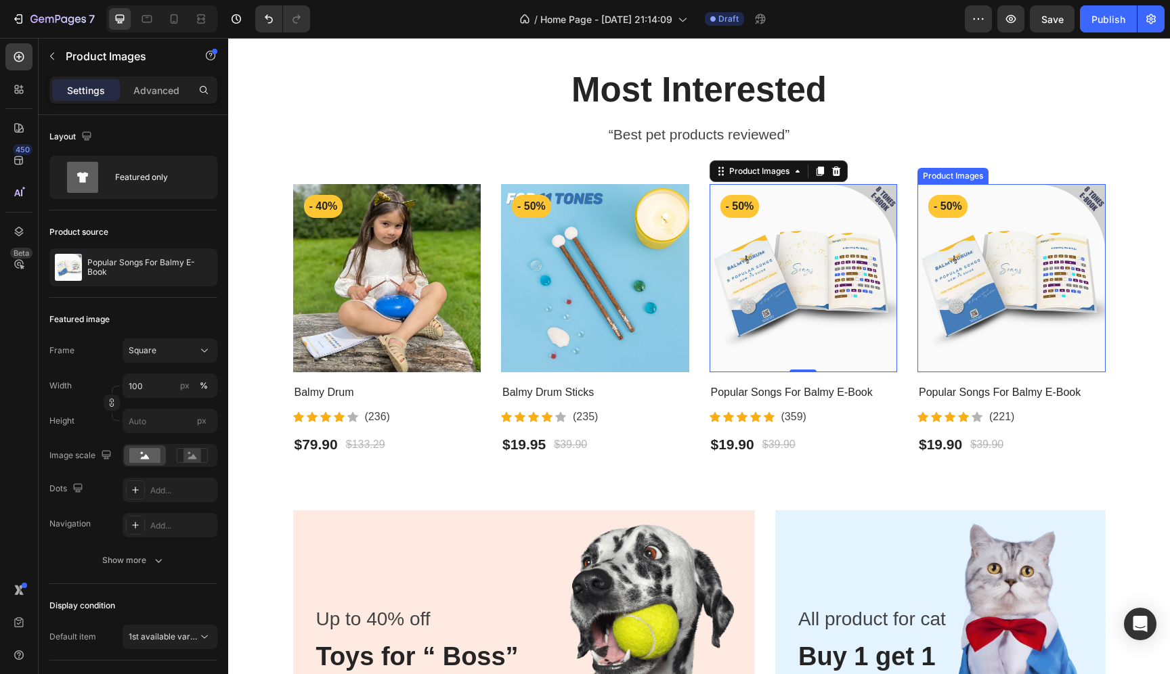
click at [939, 319] on img at bounding box center [1012, 278] width 188 height 188
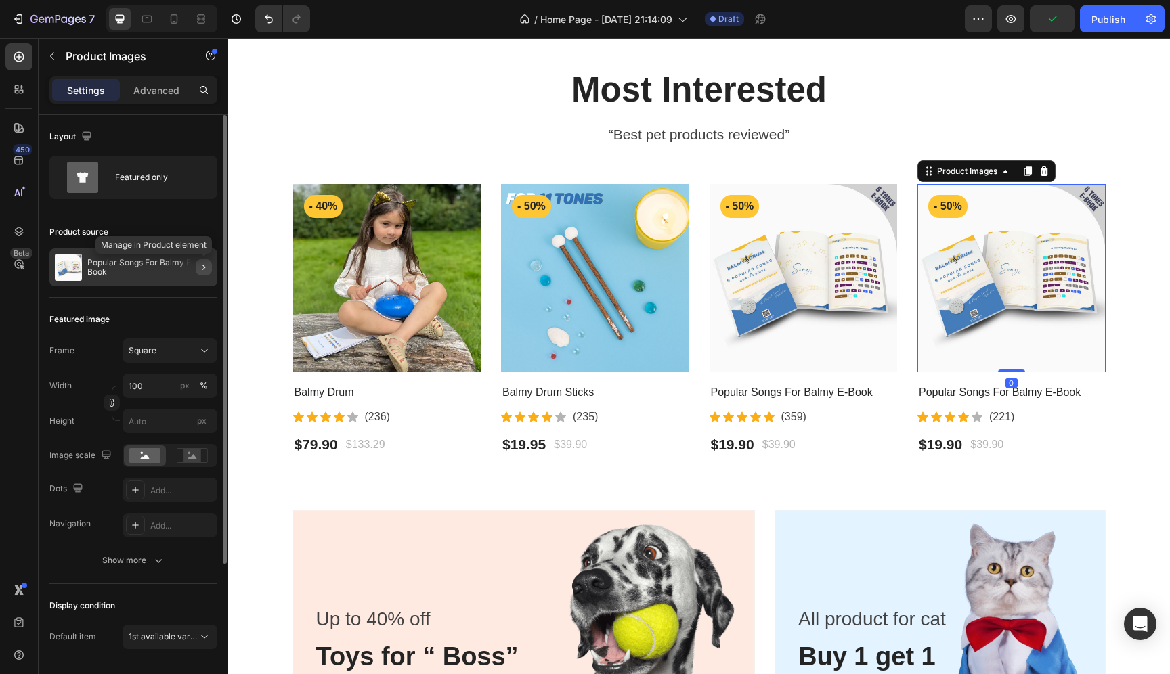
click at [202, 270] on icon "button" at bounding box center [203, 267] width 11 height 11
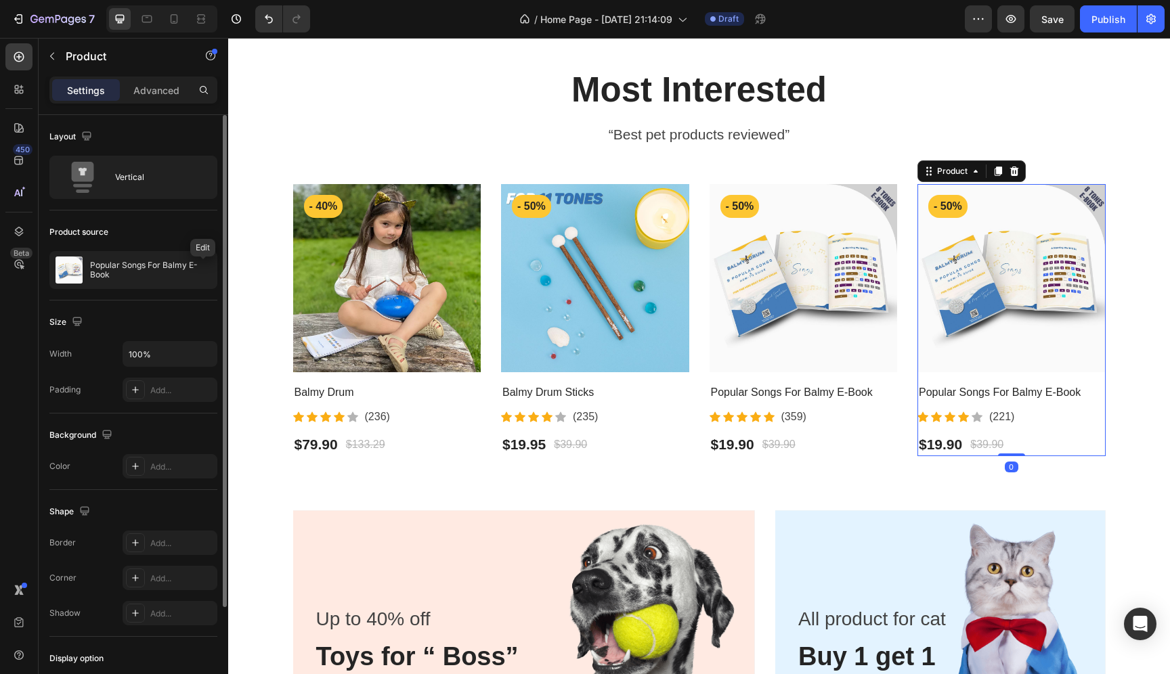
click at [0, 0] on icon "button" at bounding box center [0, 0] width 0 height 0
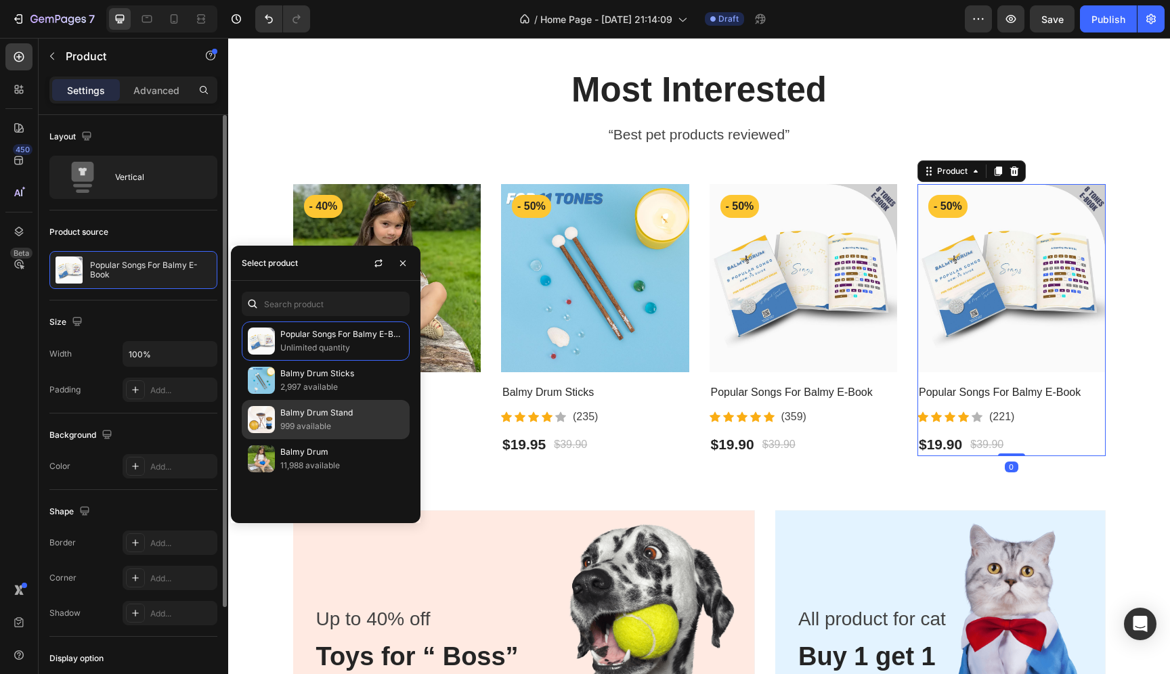
click at [272, 424] on img at bounding box center [261, 419] width 27 height 27
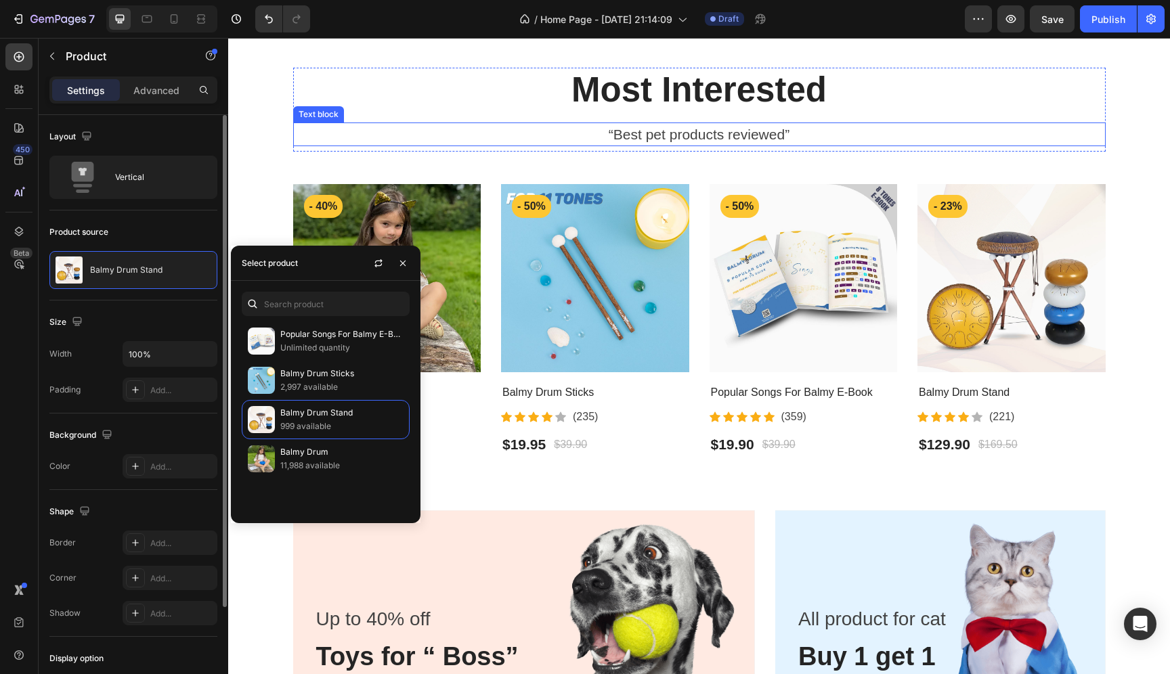
click at [455, 134] on p "“Best pet products reviewed”" at bounding box center [700, 135] width 810 height 22
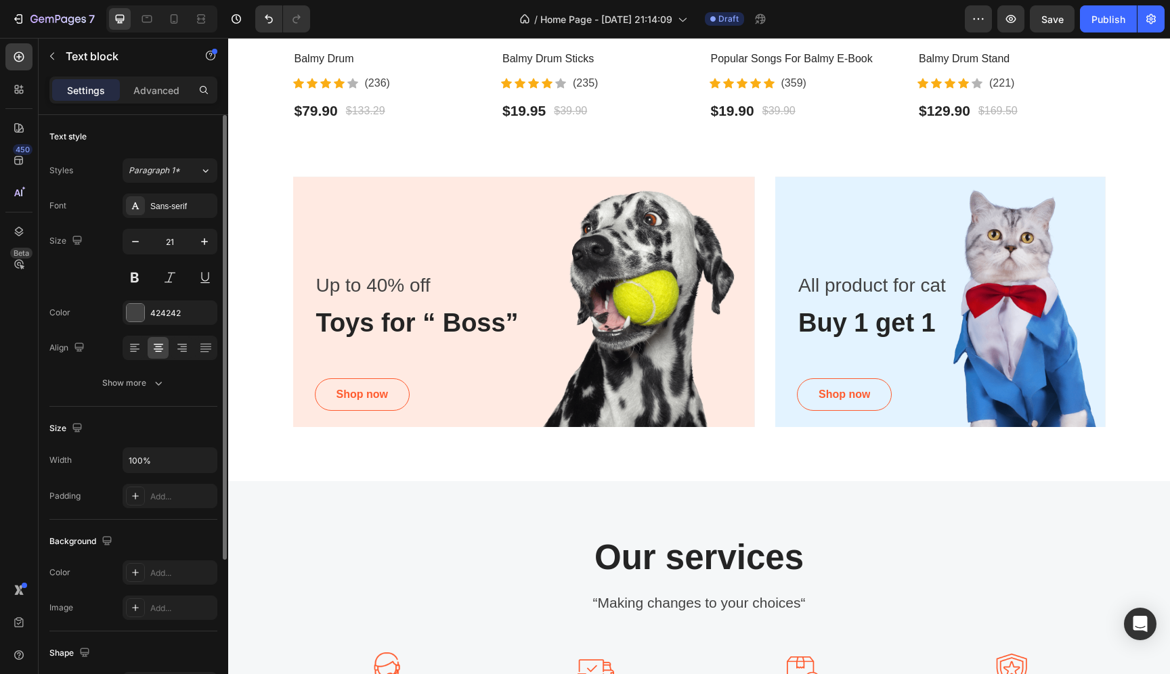
scroll to position [994, 0]
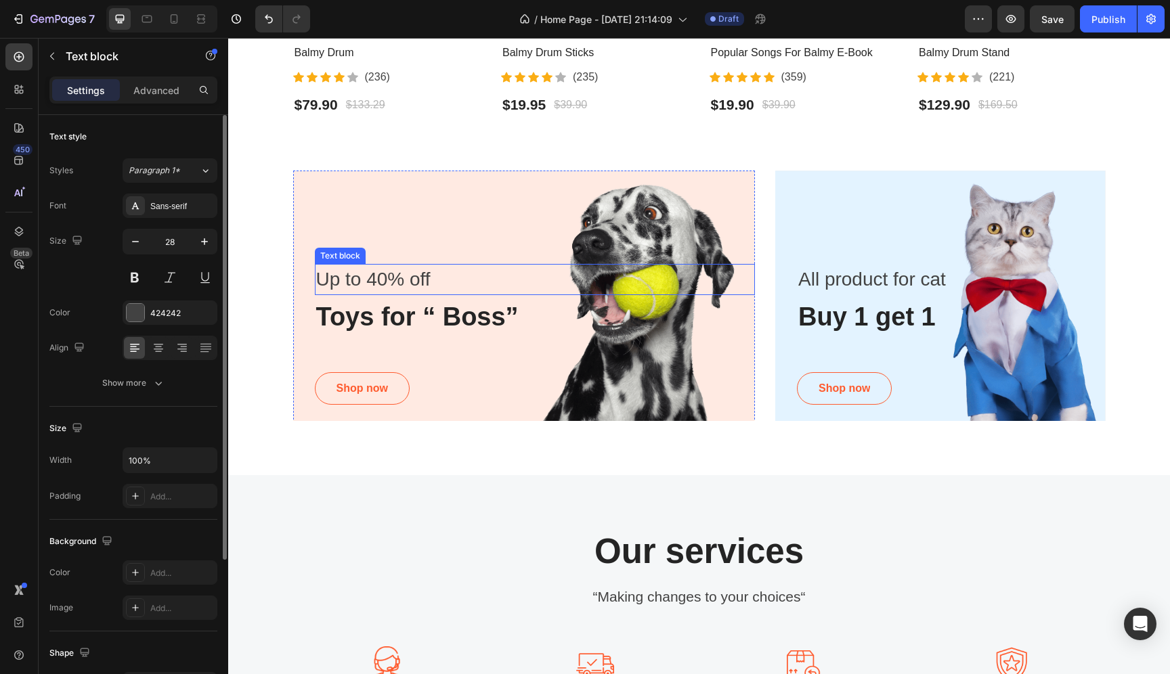
click at [452, 267] on p "Up to 40% off" at bounding box center [535, 279] width 438 height 28
click at [469, 245] on div "Up to 40% off Text block 8 Toys for “ Boss” Heading Shop now Button Row" at bounding box center [524, 299] width 463 height 256
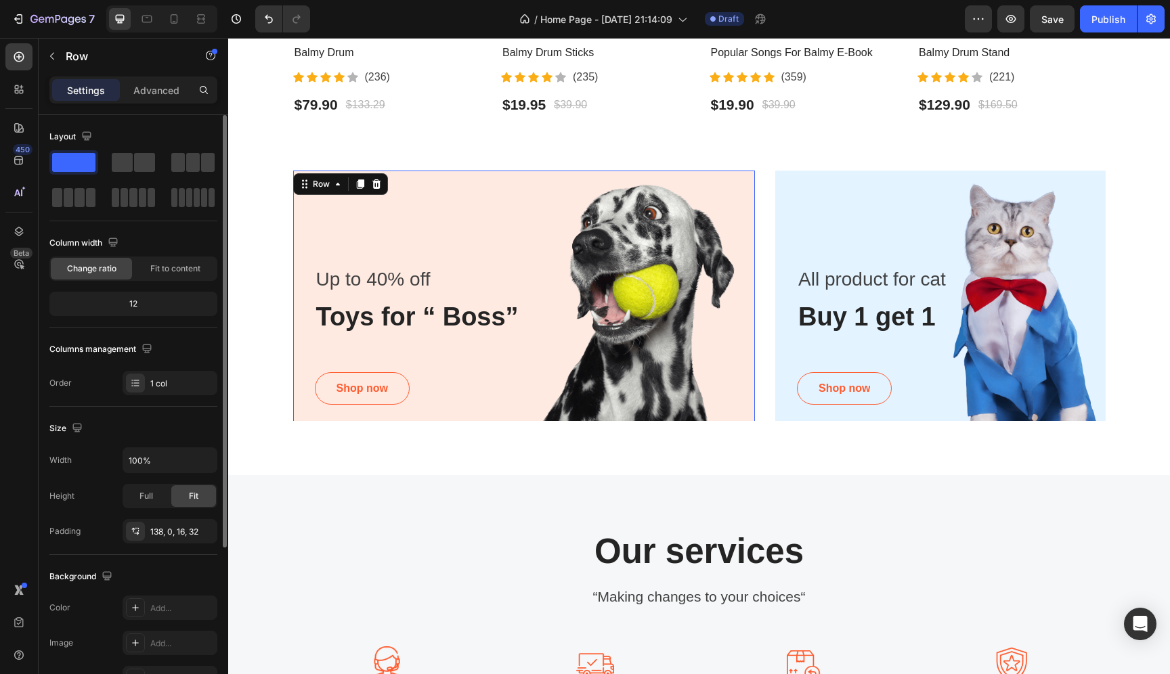
click at [469, 245] on div "Up to 40% off Text block Toys for “ Boss” Heading Shop now Button Row 0" at bounding box center [524, 299] width 463 height 256
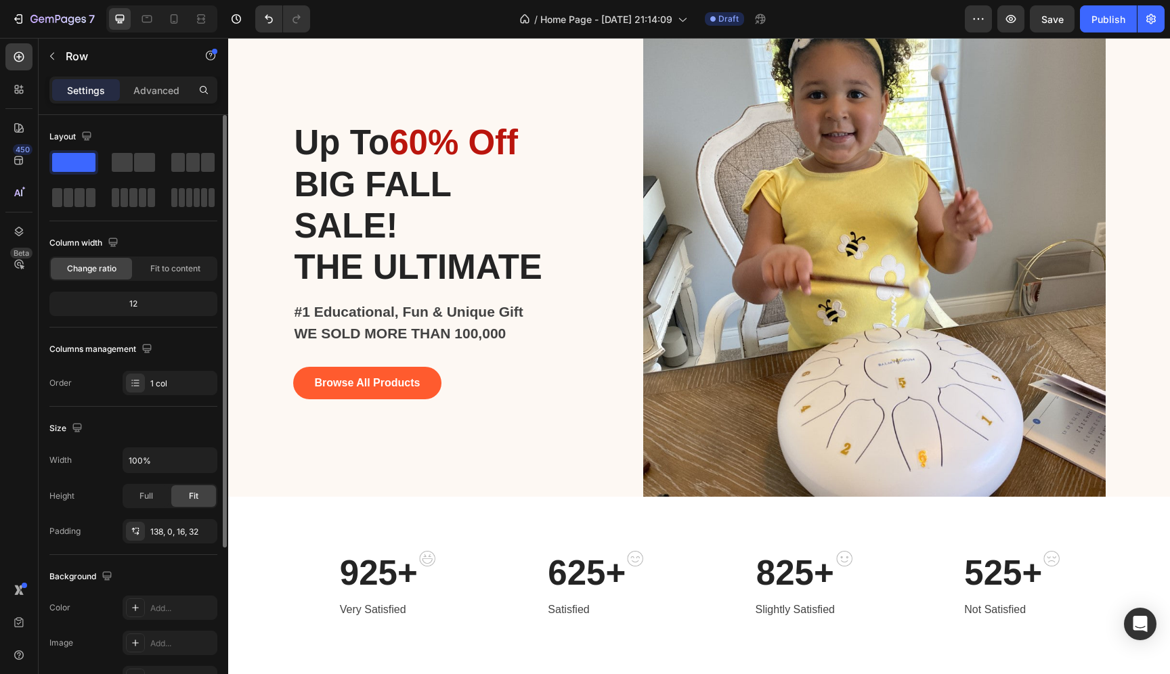
scroll to position [0, 0]
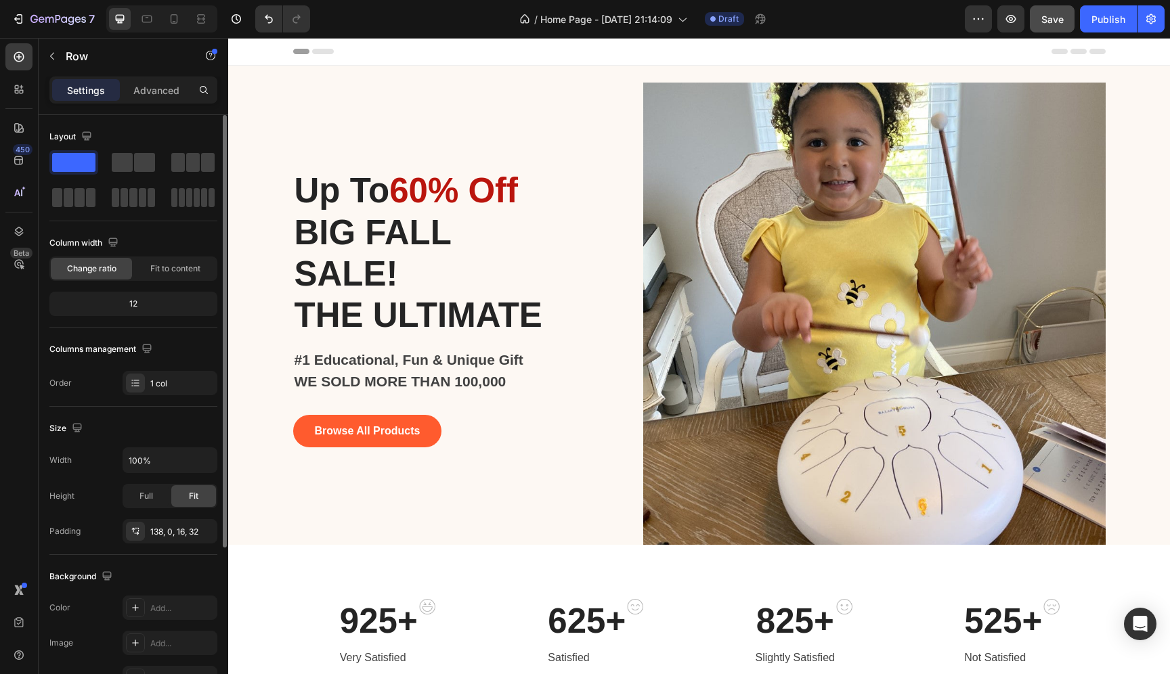
click at [1055, 15] on span "Save" at bounding box center [1053, 20] width 22 height 12
click at [1096, 24] on div "Publish" at bounding box center [1109, 19] width 34 height 14
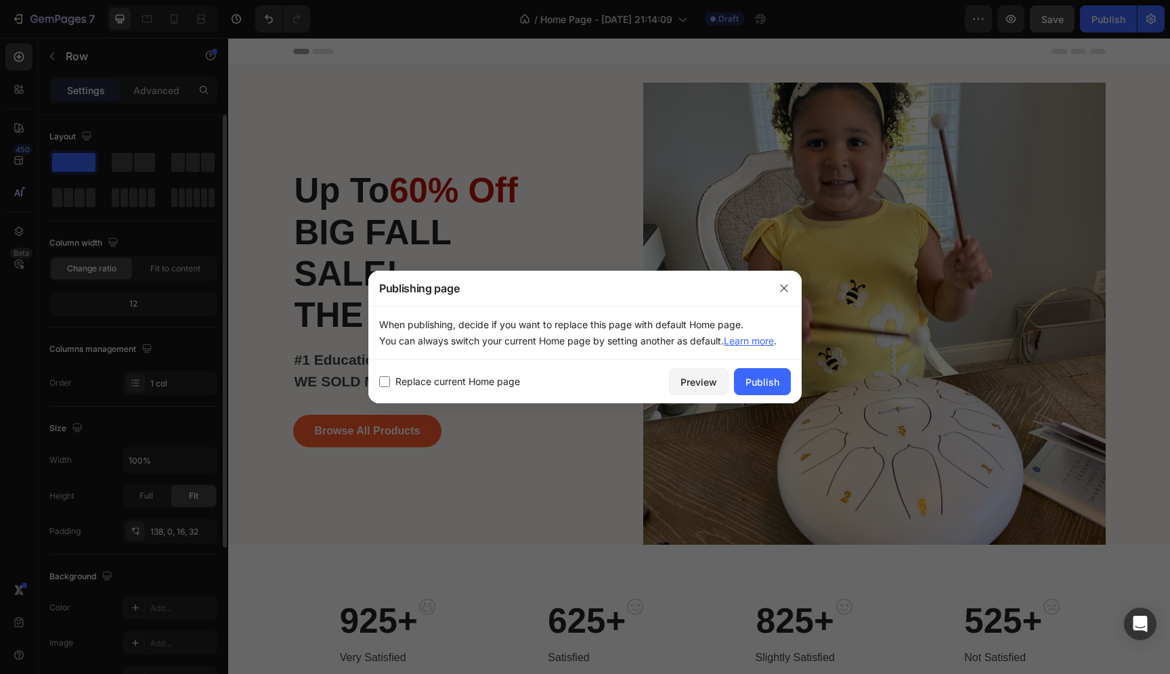
click at [484, 381] on span "Replace current Home page" at bounding box center [457, 382] width 125 height 16
checkbox input "true"
click at [760, 368] on button "Publish" at bounding box center [762, 381] width 57 height 27
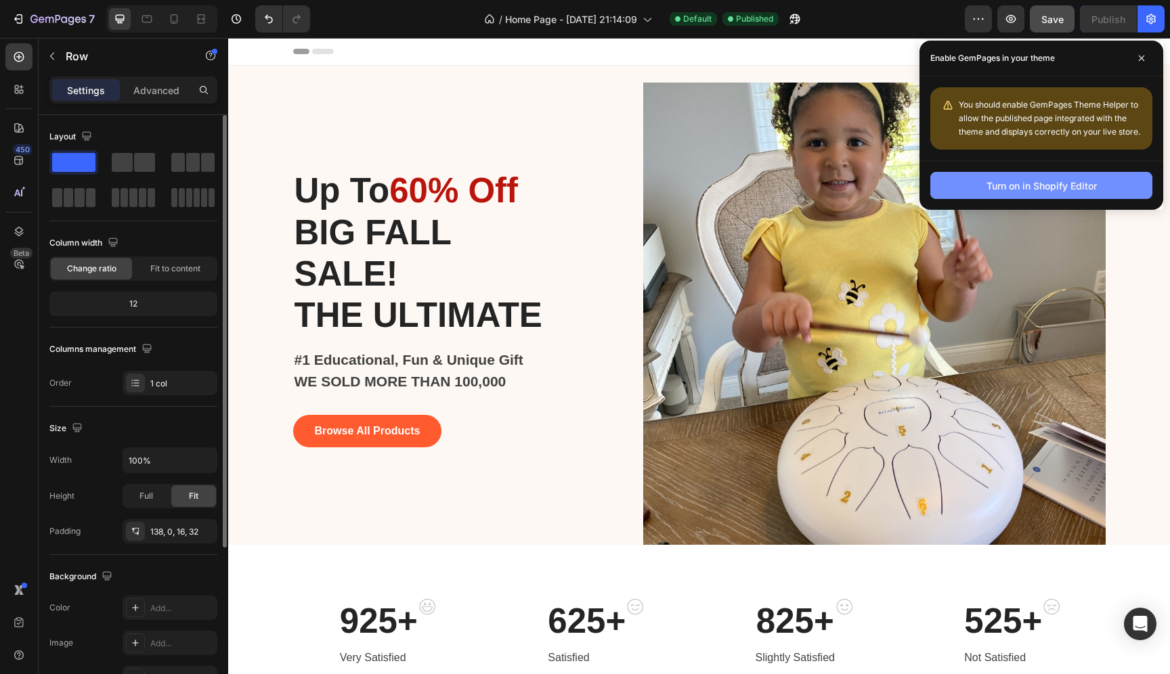
click at [987, 185] on div "Turn on in Shopify Editor" at bounding box center [1042, 186] width 110 height 14
